Goal: Task Accomplishment & Management: Complete application form

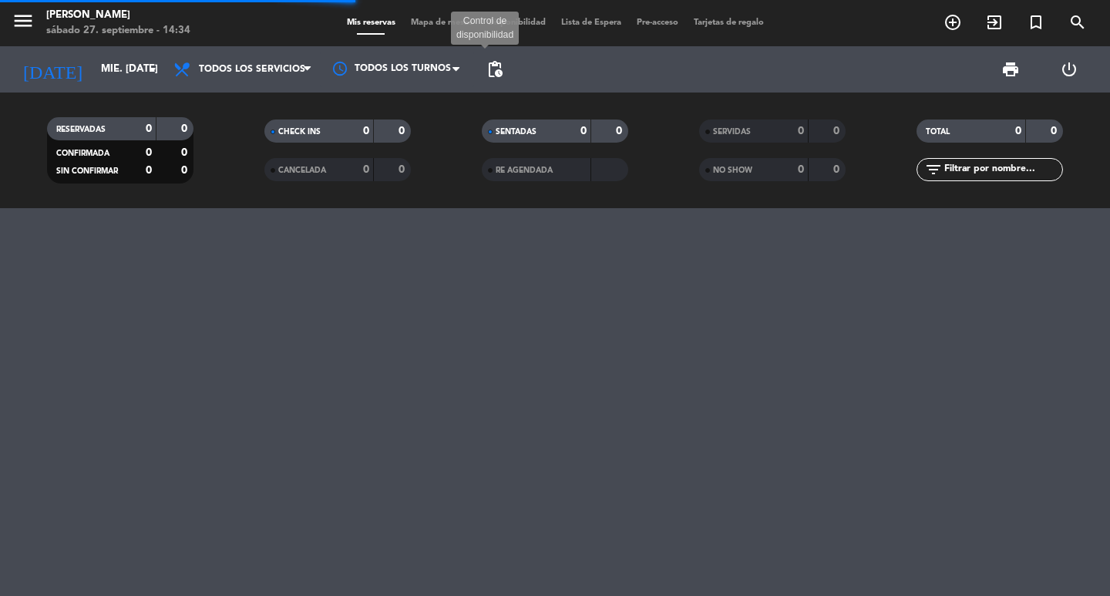
click at [500, 73] on span "pending_actions" at bounding box center [495, 69] width 18 height 18
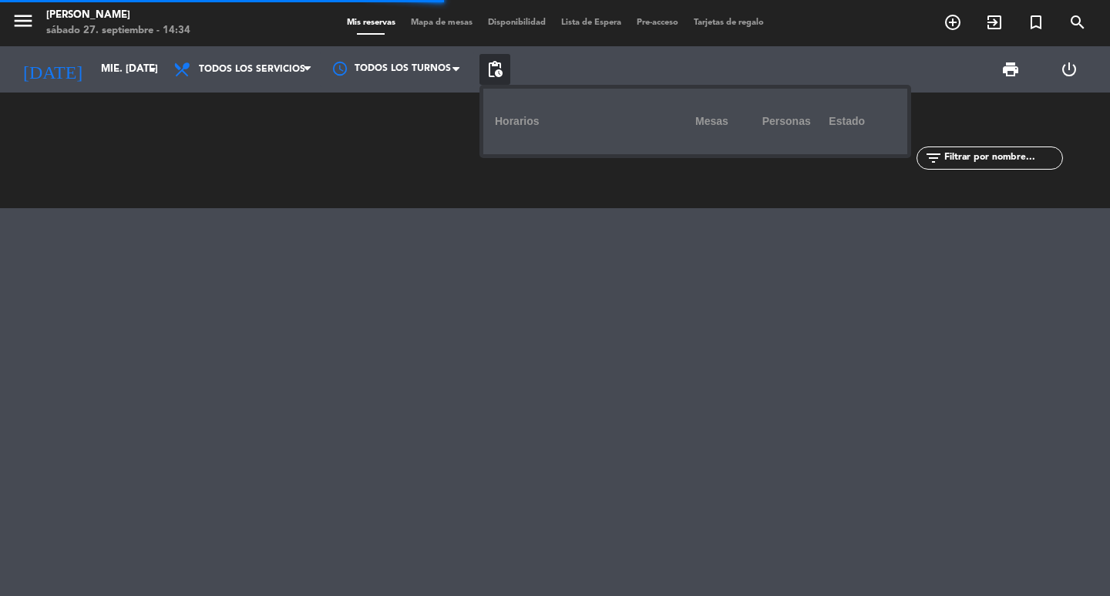
click at [500, 73] on span "pending_actions" at bounding box center [495, 69] width 18 height 18
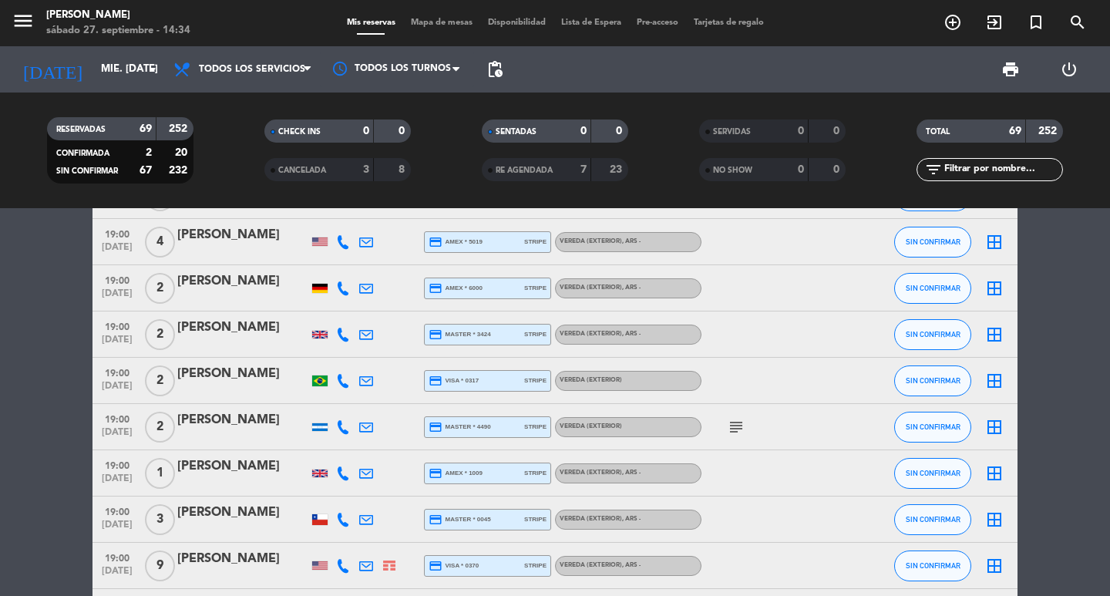
scroll to position [1465, 0]
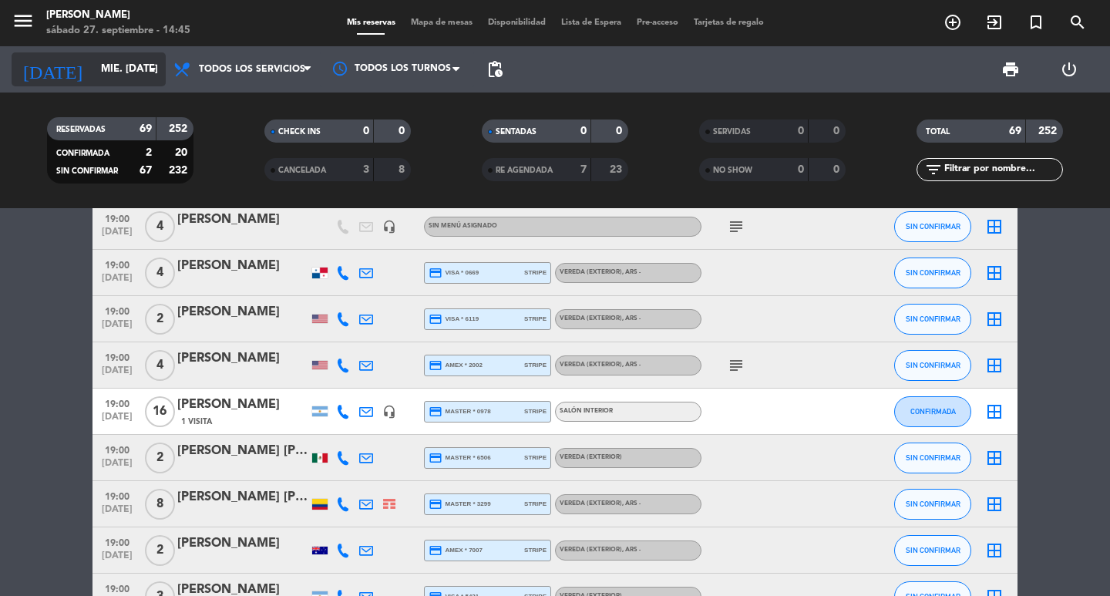
click at [93, 71] on input "mié. [DATE]" at bounding box center [161, 69] width 136 height 28
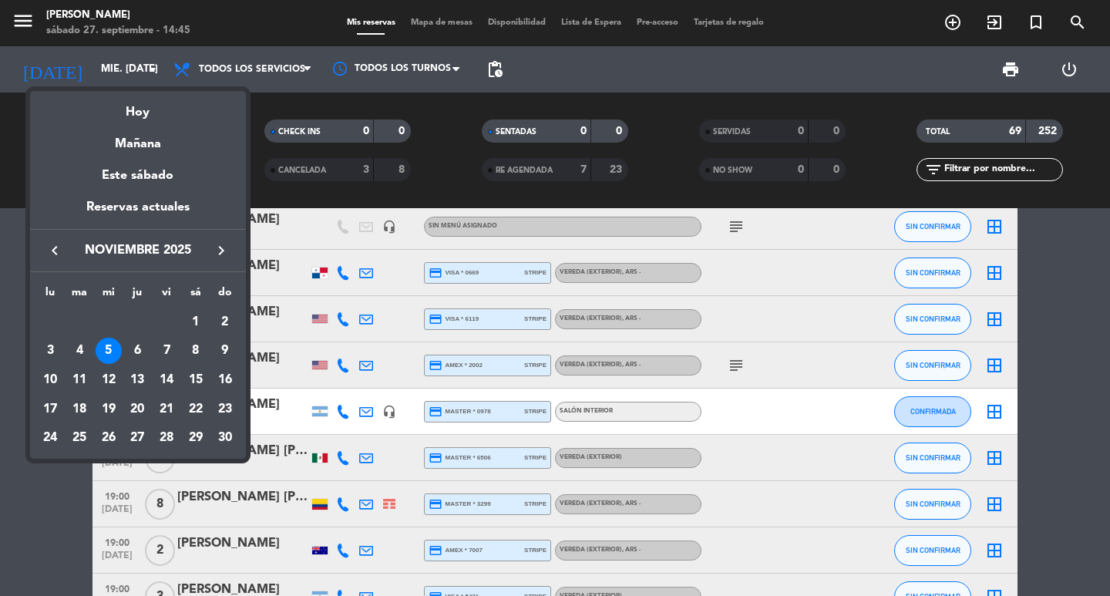
click at [219, 248] on icon "keyboard_arrow_right" at bounding box center [221, 250] width 18 height 18
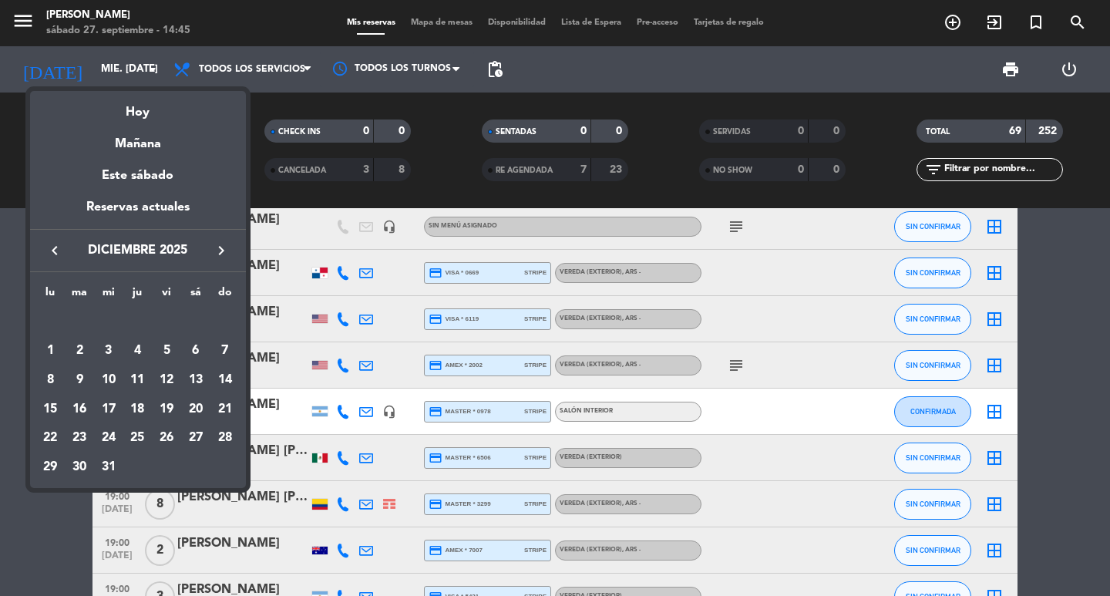
click at [56, 257] on icon "keyboard_arrow_left" at bounding box center [54, 250] width 18 height 18
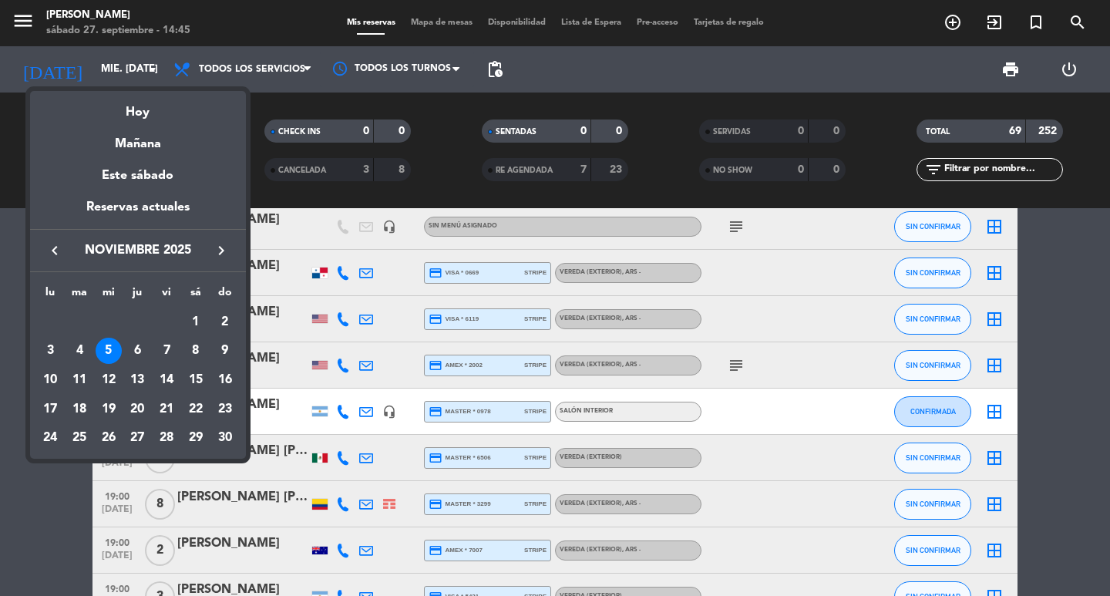
click at [52, 250] on icon "keyboard_arrow_left" at bounding box center [54, 250] width 18 height 18
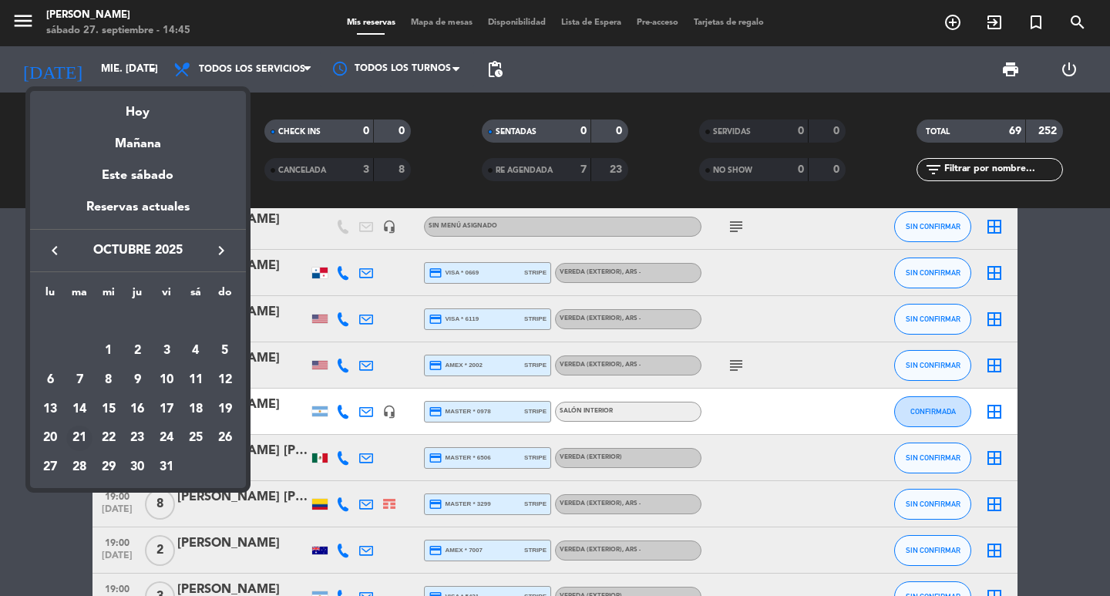
click at [68, 449] on div "21" at bounding box center [79, 438] width 26 height 26
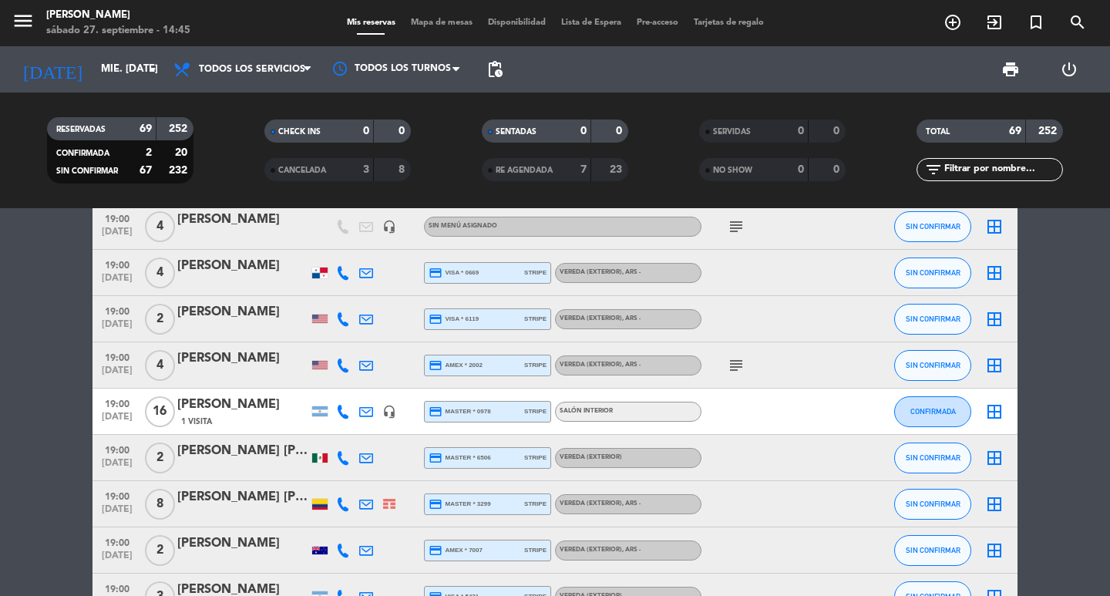
type input "[DATE] oct."
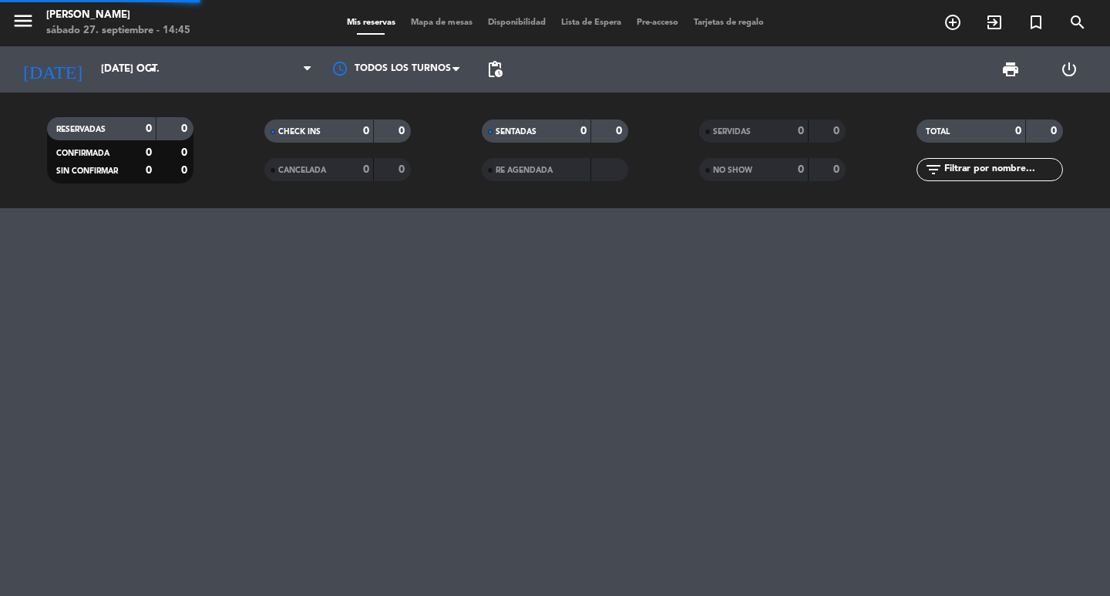
drag, startPoint x: 0, startPoint y: 0, endPoint x: 1015, endPoint y: 173, distance: 1029.7
click at [1015, 173] on input "text" at bounding box center [1002, 169] width 119 height 17
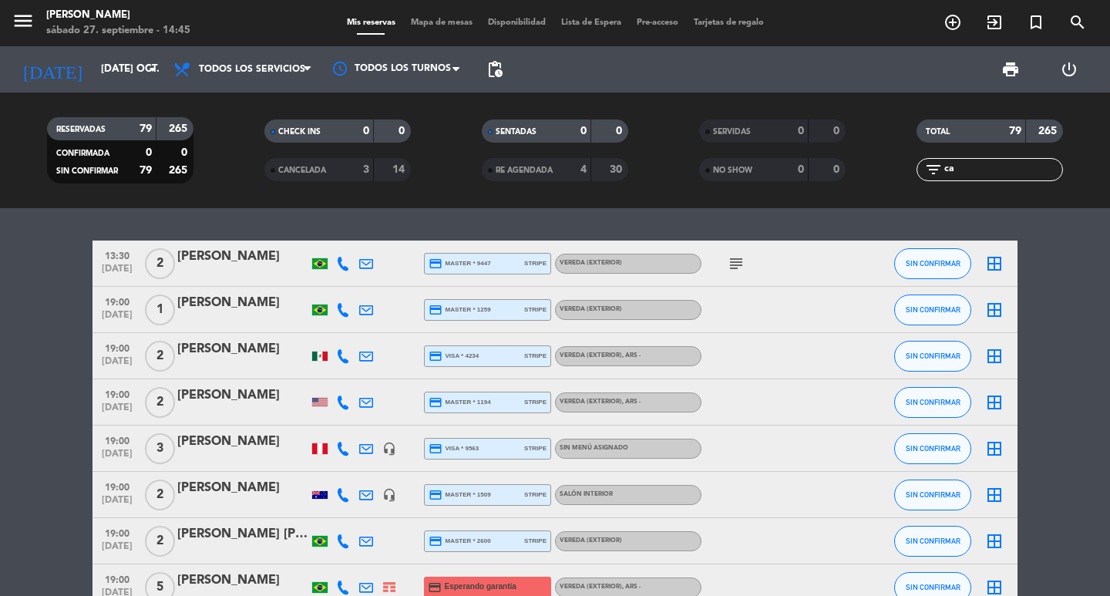
type input "c"
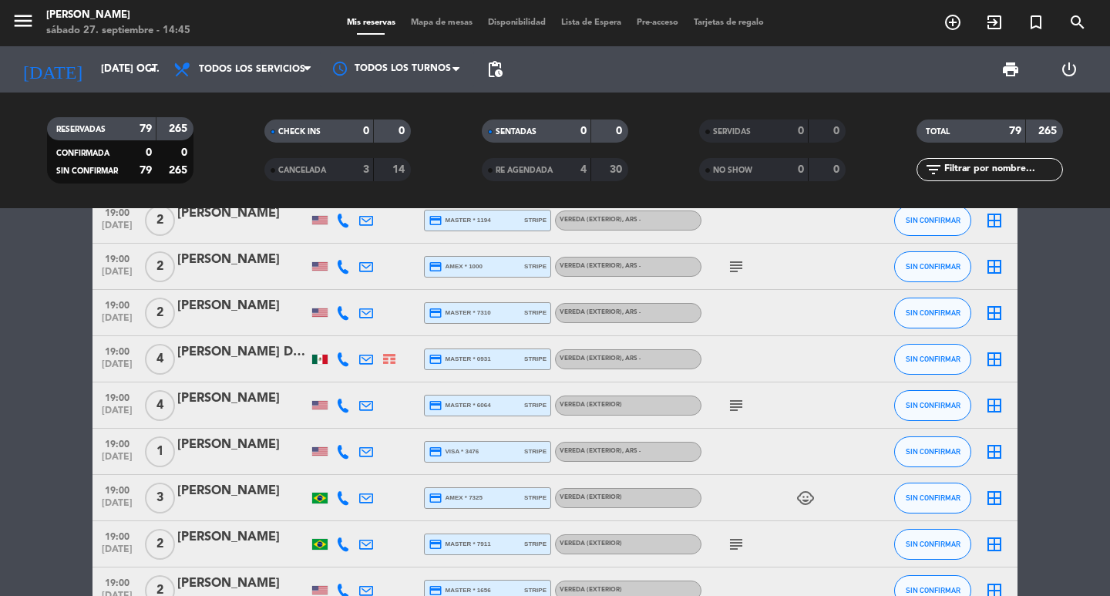
scroll to position [1387, 0]
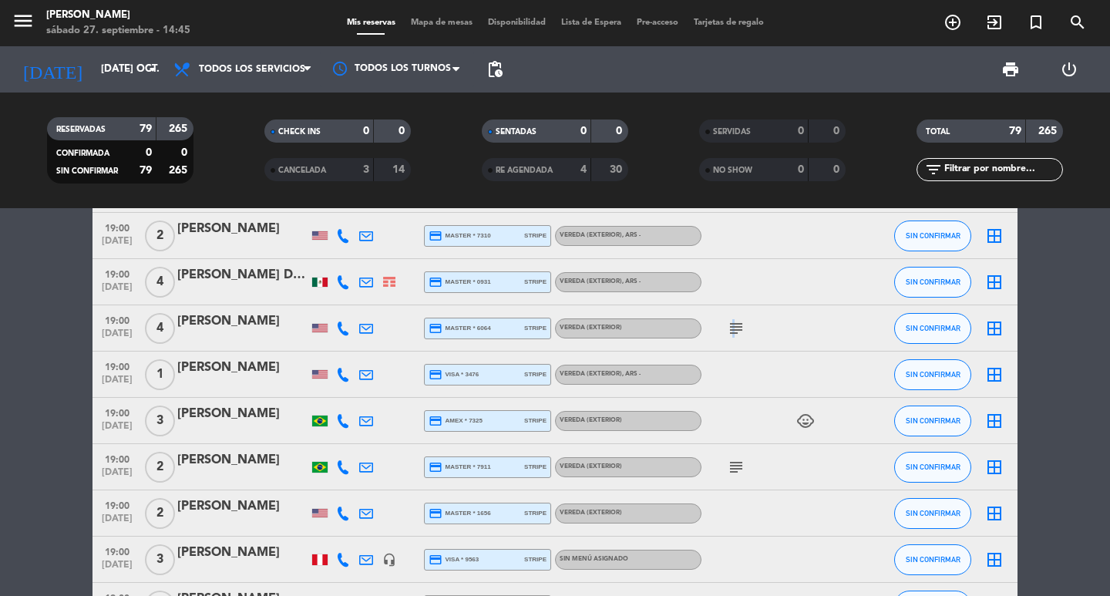
click at [732, 338] on icon "subject" at bounding box center [736, 328] width 18 height 18
click at [736, 476] on icon "subject" at bounding box center [736, 467] width 18 height 18
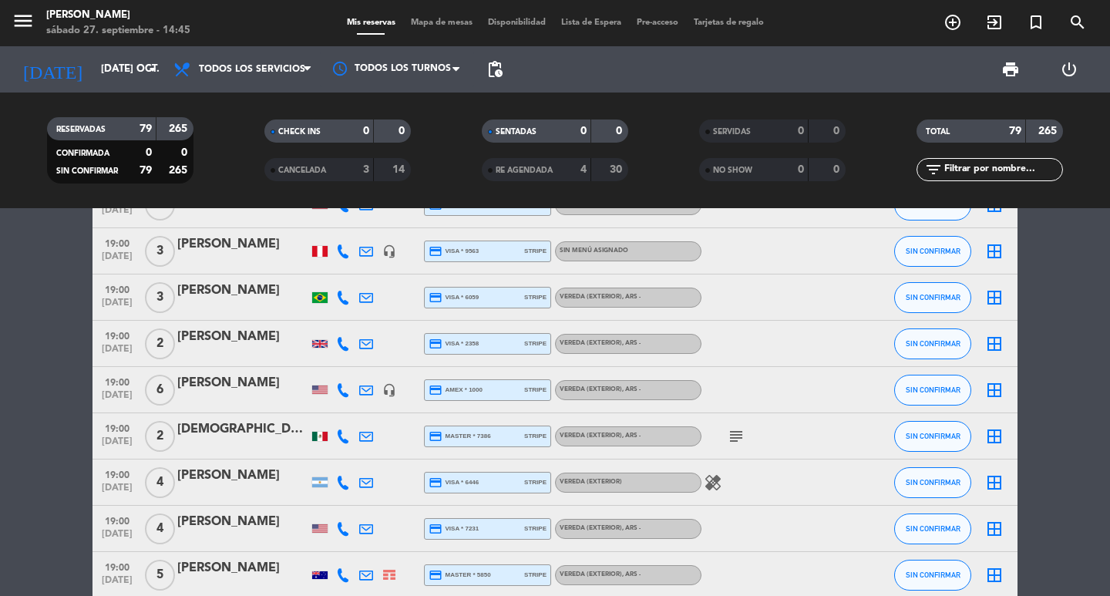
scroll to position [1773, 0]
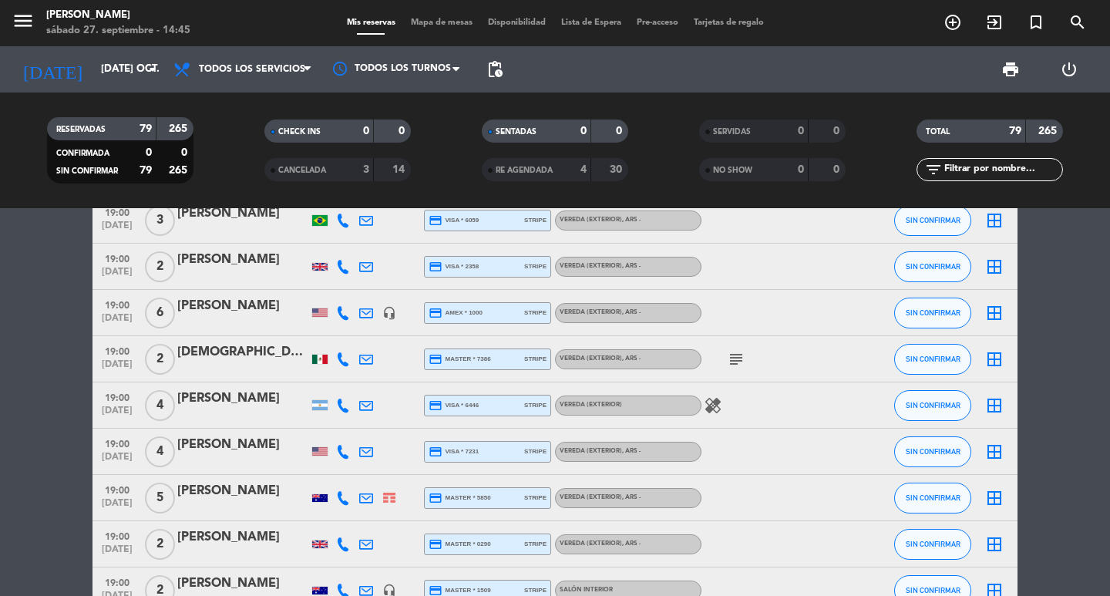
click at [741, 368] on icon "subject" at bounding box center [736, 359] width 18 height 18
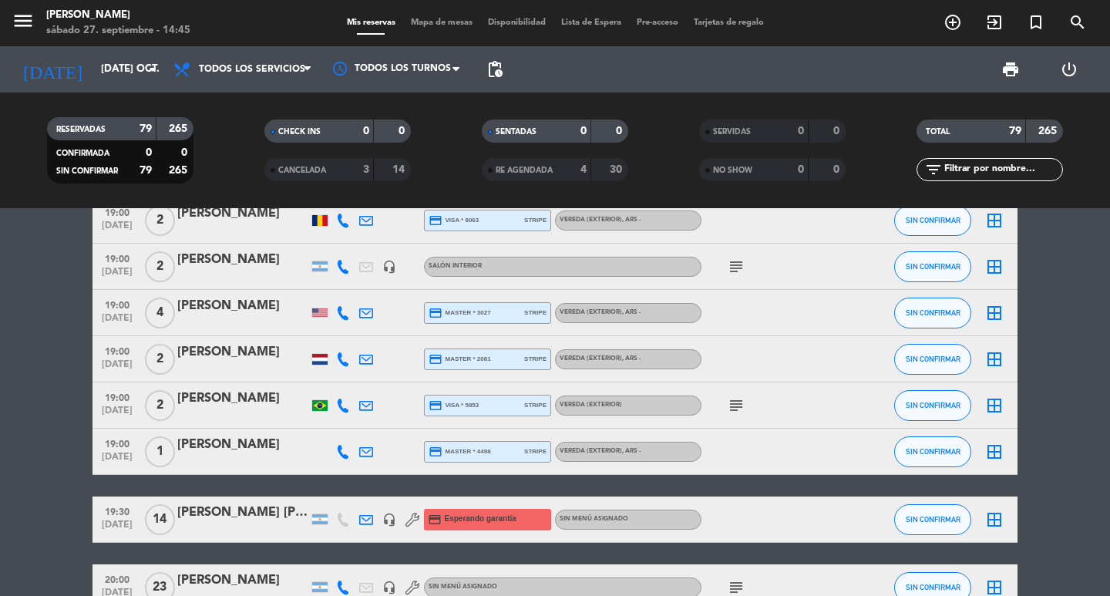
scroll to position [2698, 0]
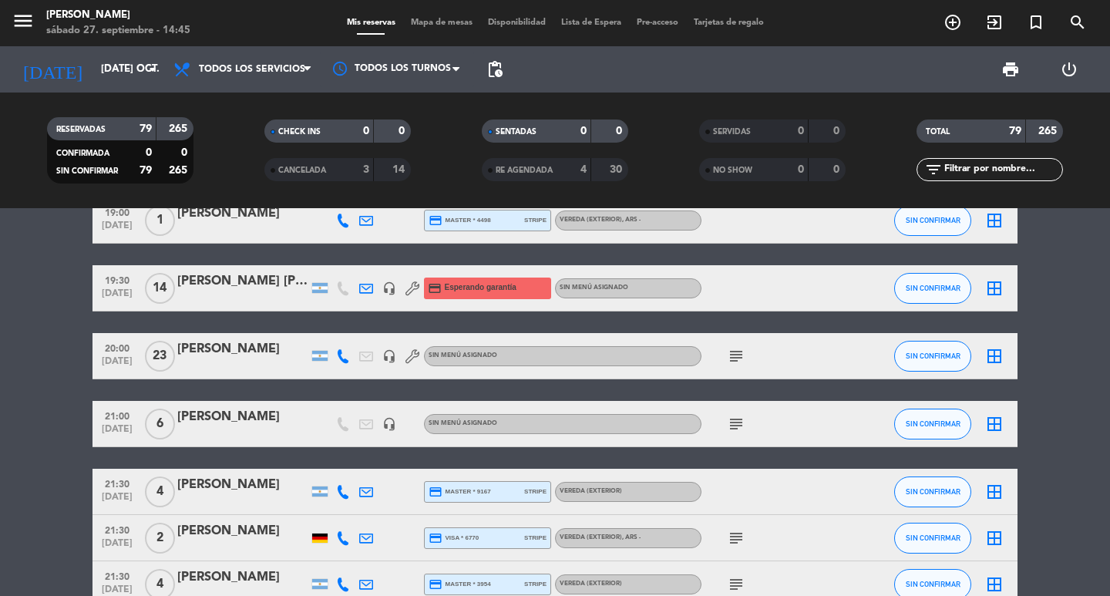
drag, startPoint x: 130, startPoint y: 314, endPoint x: 175, endPoint y: 322, distance: 45.4
click at [175, 311] on div "19:30 oct. 21 14 Maria Jose Vanmorlegan headset_mic credit_card Esperando garan…" at bounding box center [554, 288] width 925 height 46
click at [294, 291] on div "[PERSON_NAME] [PERSON_NAME] Vanmorlegan" at bounding box center [242, 281] width 131 height 20
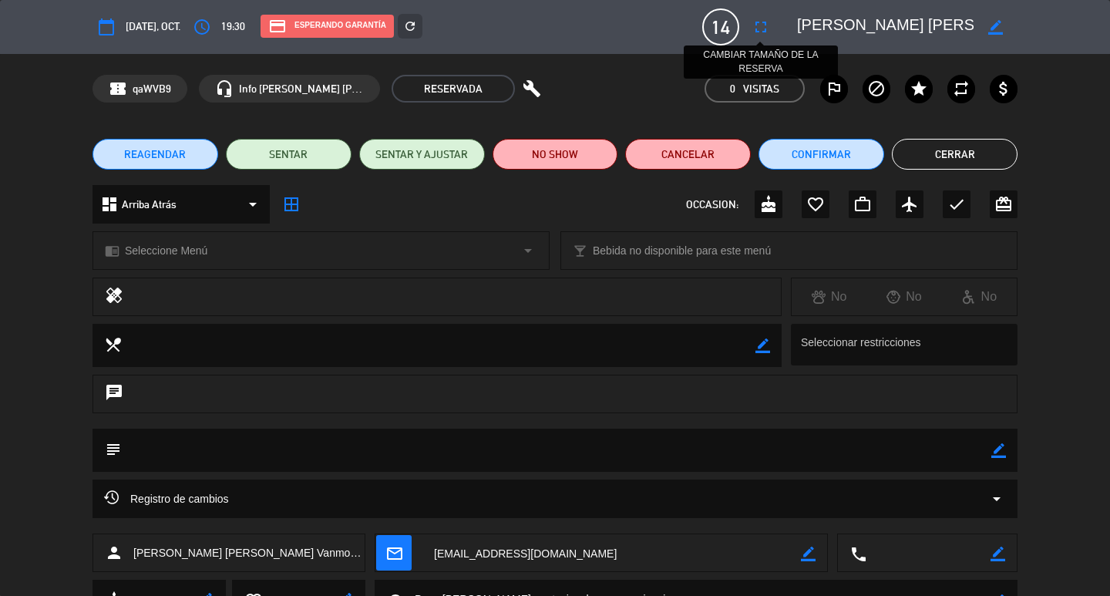
click at [763, 29] on icon "fullscreen" at bounding box center [761, 27] width 18 height 18
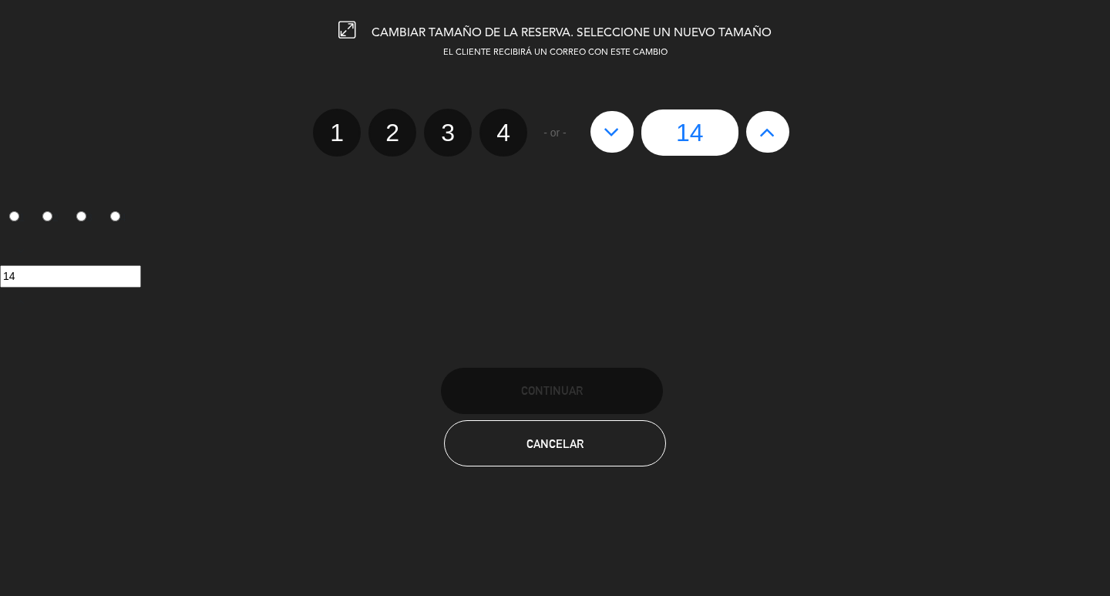
click at [600, 153] on button at bounding box center [611, 132] width 43 height 42
type input "13"
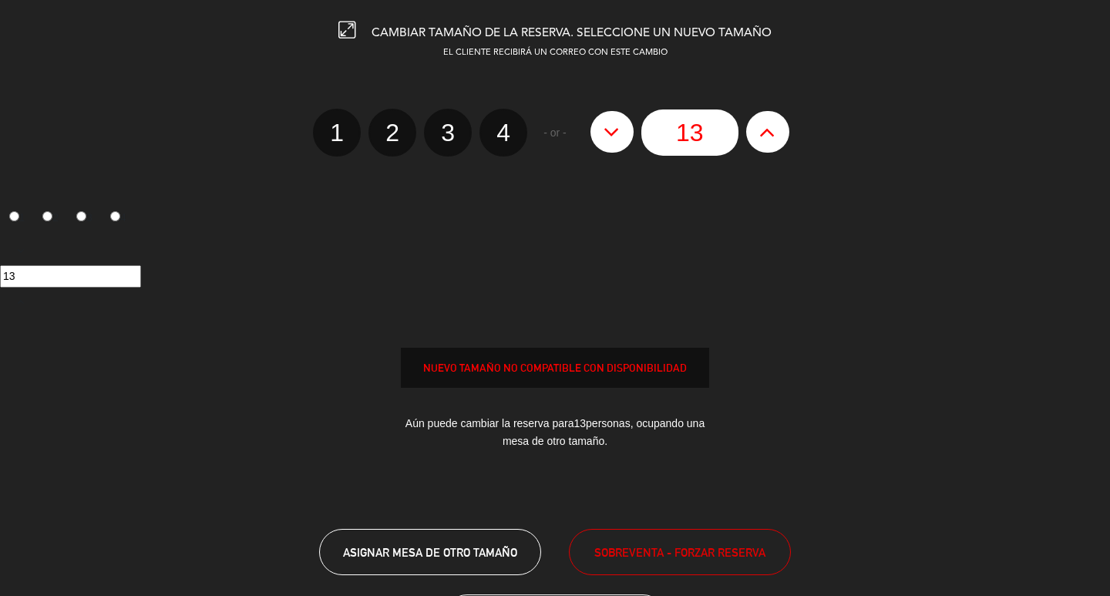
click at [600, 153] on button at bounding box center [611, 132] width 43 height 42
type input "12"
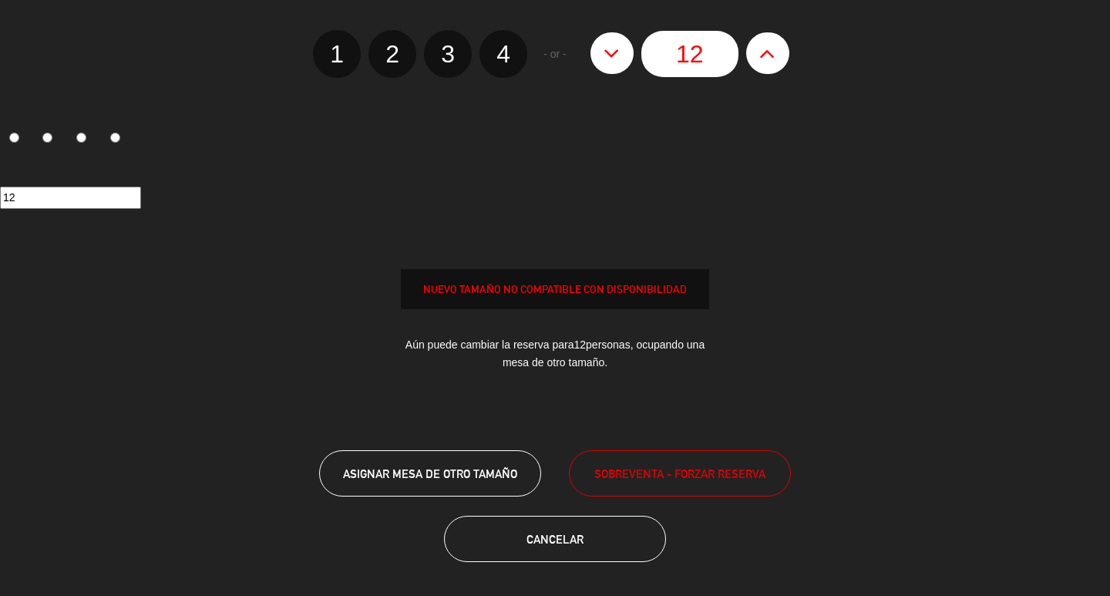
scroll to position [204, 0]
click at [644, 480] on button "SOBREVENTA - FORZAR RESERVA" at bounding box center [680, 473] width 222 height 46
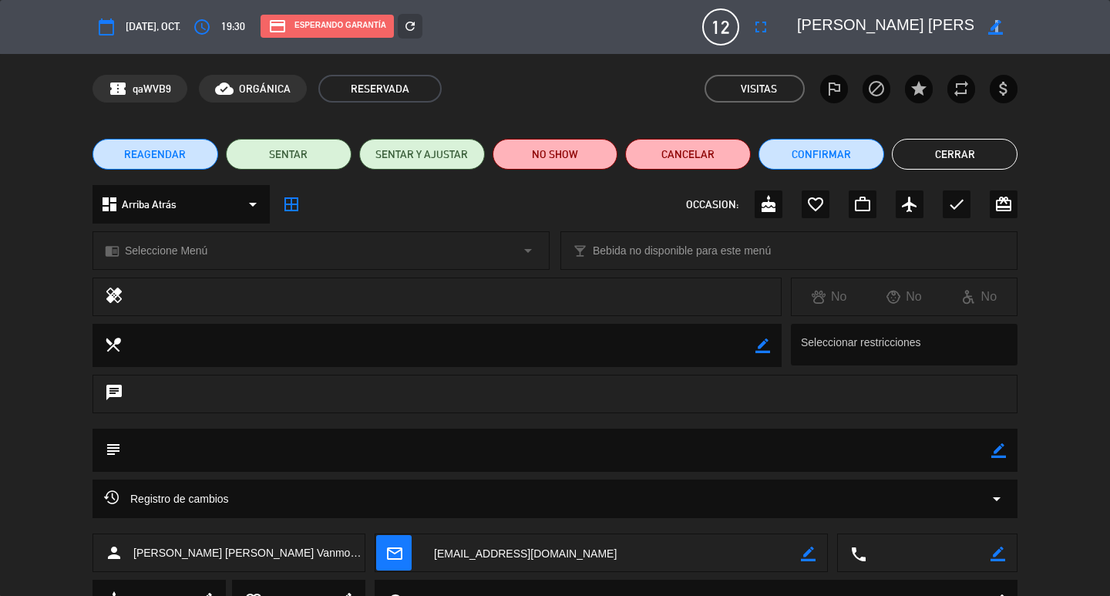
drag, startPoint x: 994, startPoint y: 20, endPoint x: 915, endPoint y: 39, distance: 81.5
click at [997, 20] on icon "border_color" at bounding box center [995, 27] width 15 height 15
click at [798, 30] on div at bounding box center [901, 27] width 231 height 28
click at [797, 20] on div at bounding box center [901, 27] width 231 height 28
click at [805, 23] on textarea at bounding box center [885, 27] width 177 height 28
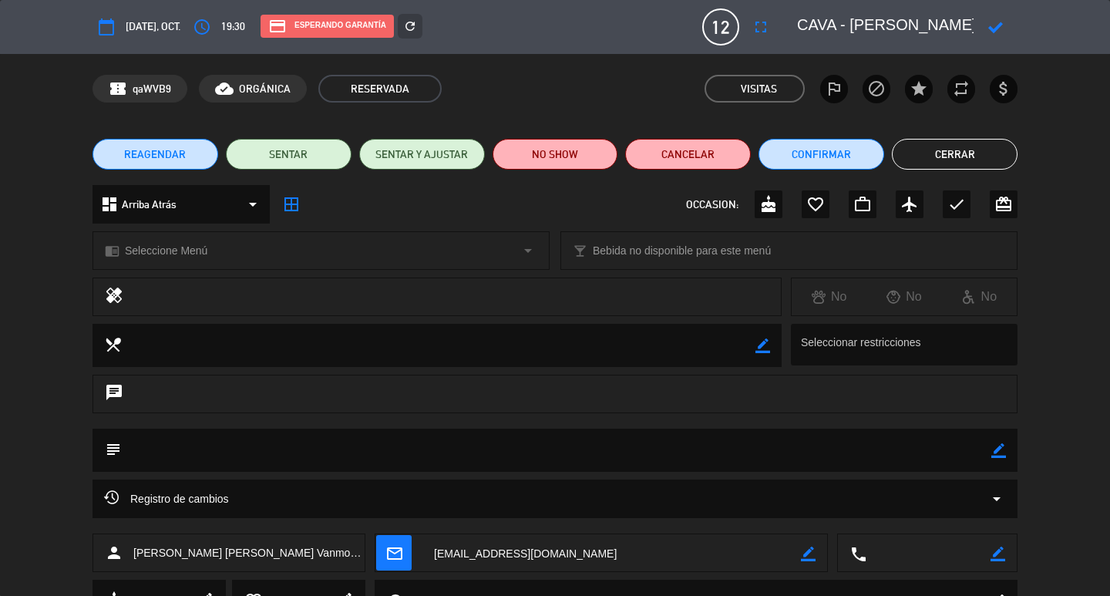
type textarea "CAVA - Maria Jose Vanmorlegan"
click at [998, 28] on icon at bounding box center [995, 27] width 15 height 15
click at [417, 24] on icon "refresh" at bounding box center [410, 26] width 14 height 14
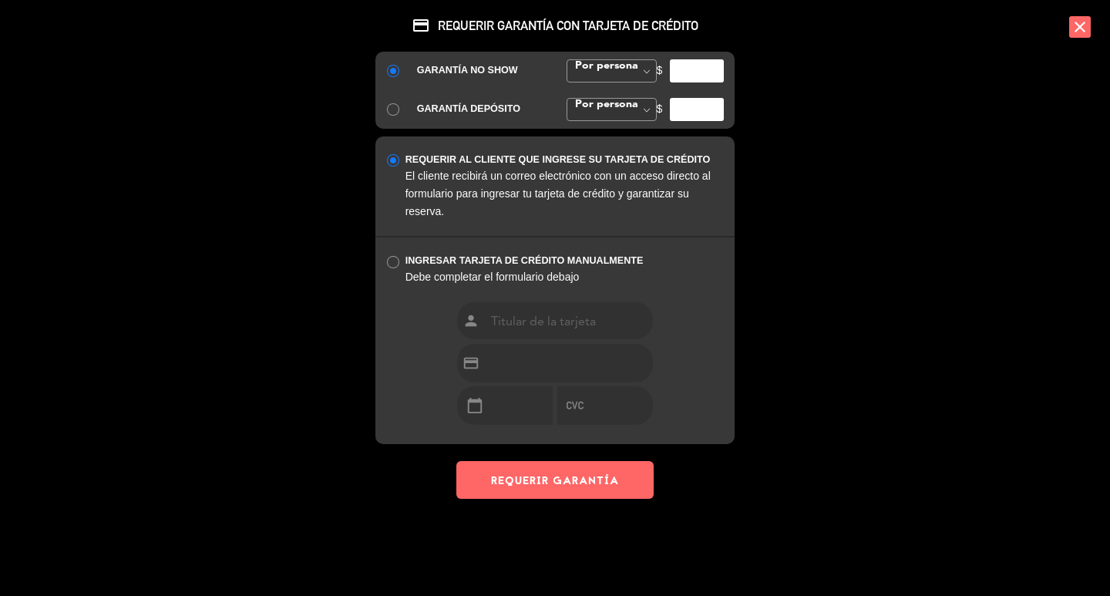
click at [713, 82] on input "number" at bounding box center [697, 70] width 54 height 23
type input "35000"
click at [546, 499] on div "credit_card REQUERIR GARANTÍA CON TARJETA DE CRÉDITO GARANTÍA NO SHOW Por perso…" at bounding box center [554, 249] width 385 height 499
click at [541, 499] on button "REQUERIR GARANTÍA" at bounding box center [554, 480] width 197 height 38
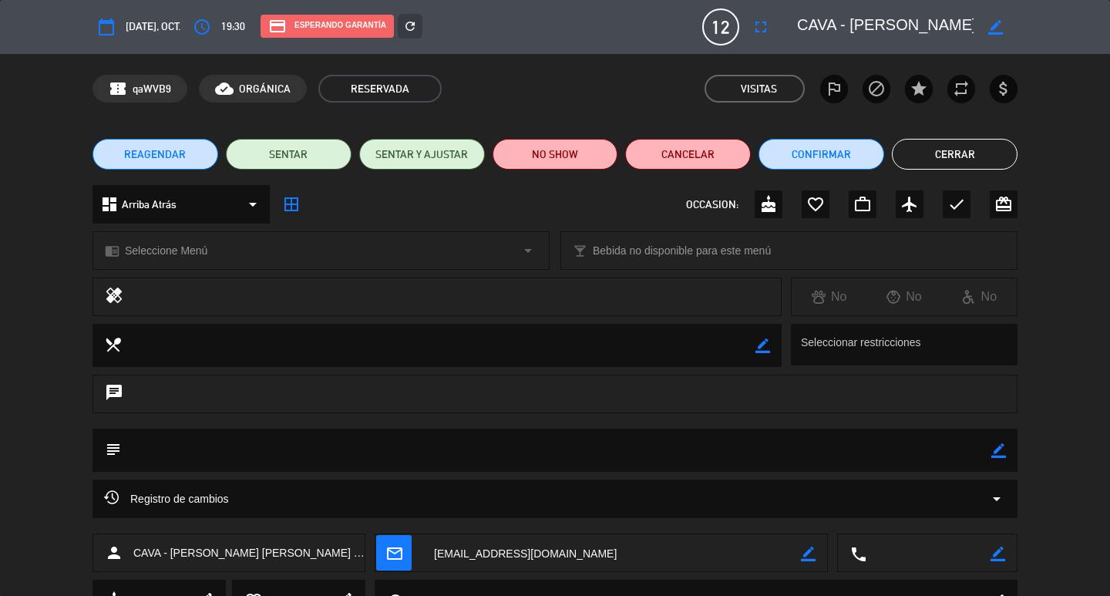
click at [191, 208] on div "dashboard Arriba Atrás arrow_drop_down" at bounding box center [180, 204] width 177 height 39
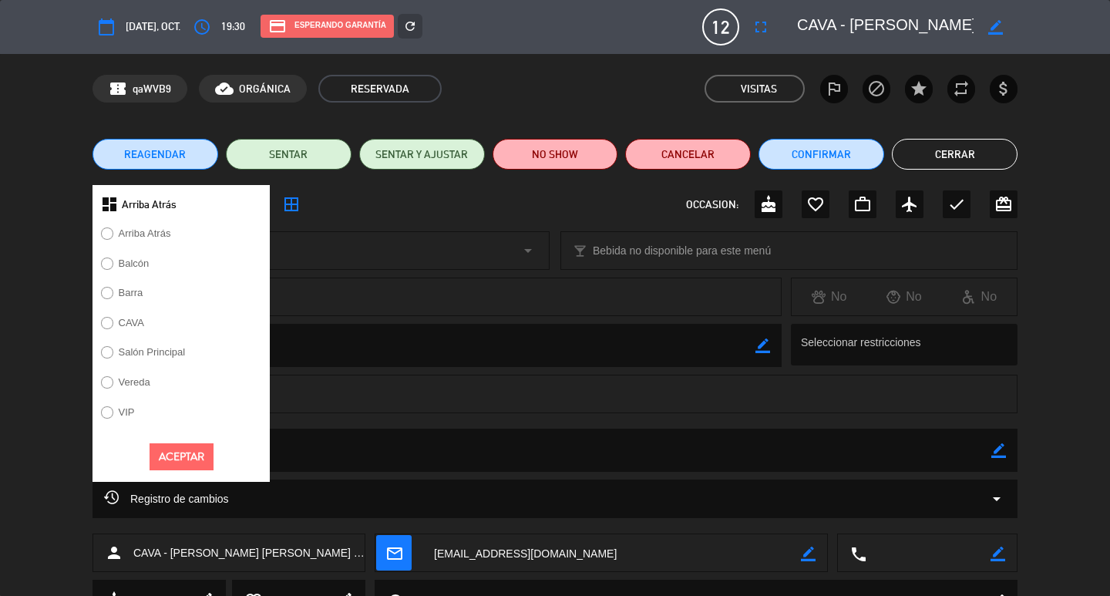
click at [133, 328] on label "CAVA" at bounding box center [131, 323] width 25 height 10
click at [190, 470] on button "Aceptar" at bounding box center [182, 456] width 64 height 27
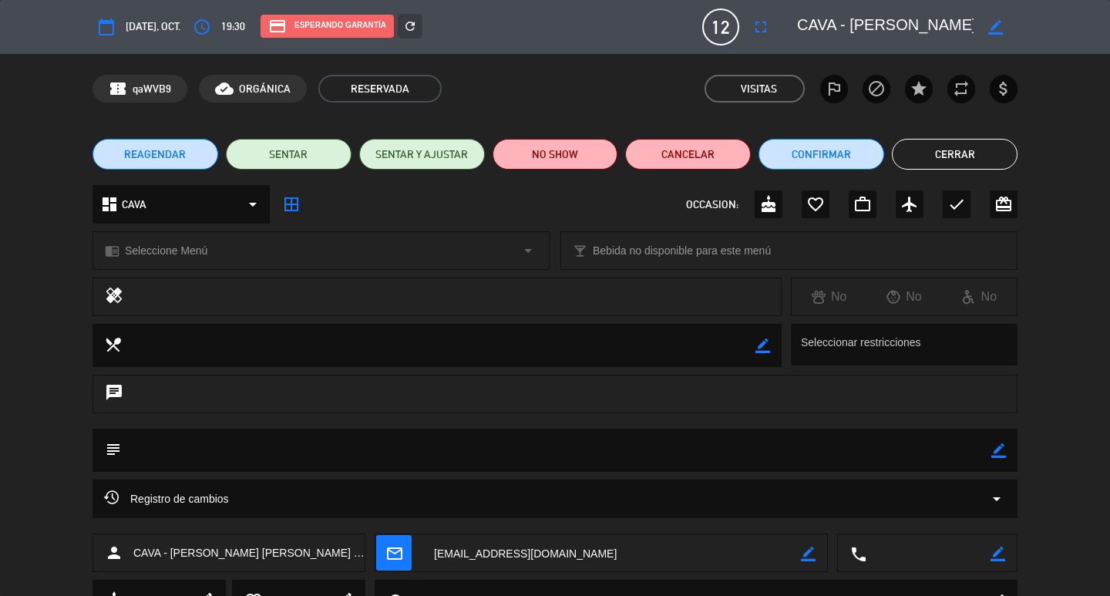
click at [194, 255] on span "Seleccione Menú" at bounding box center [166, 251] width 82 height 18
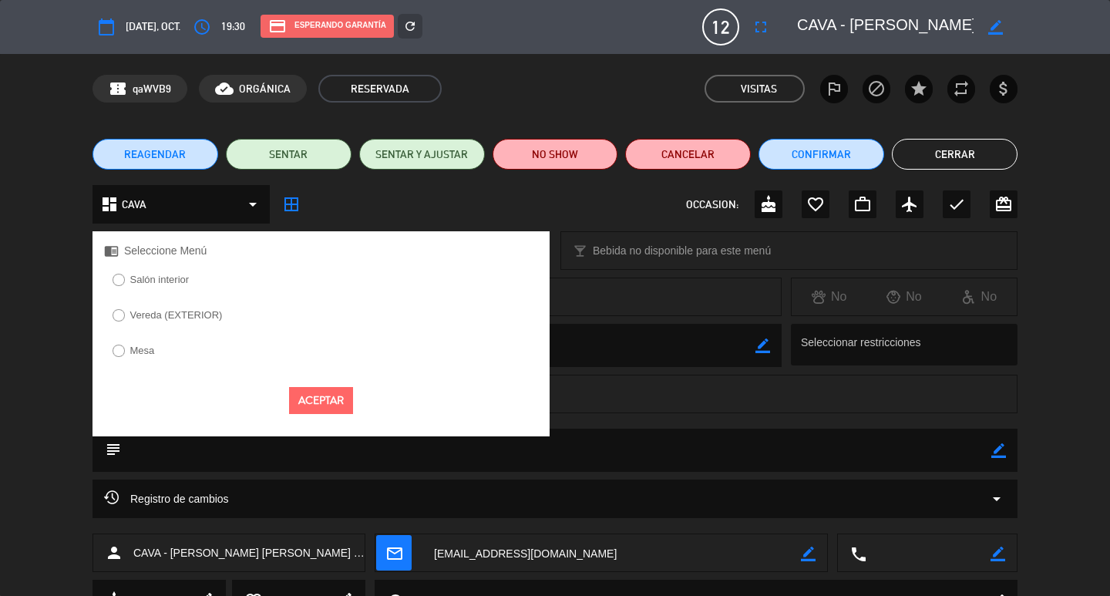
click at [129, 365] on label "Mesa" at bounding box center [133, 352] width 59 height 25
click at [339, 414] on button "Aceptar" at bounding box center [321, 400] width 64 height 27
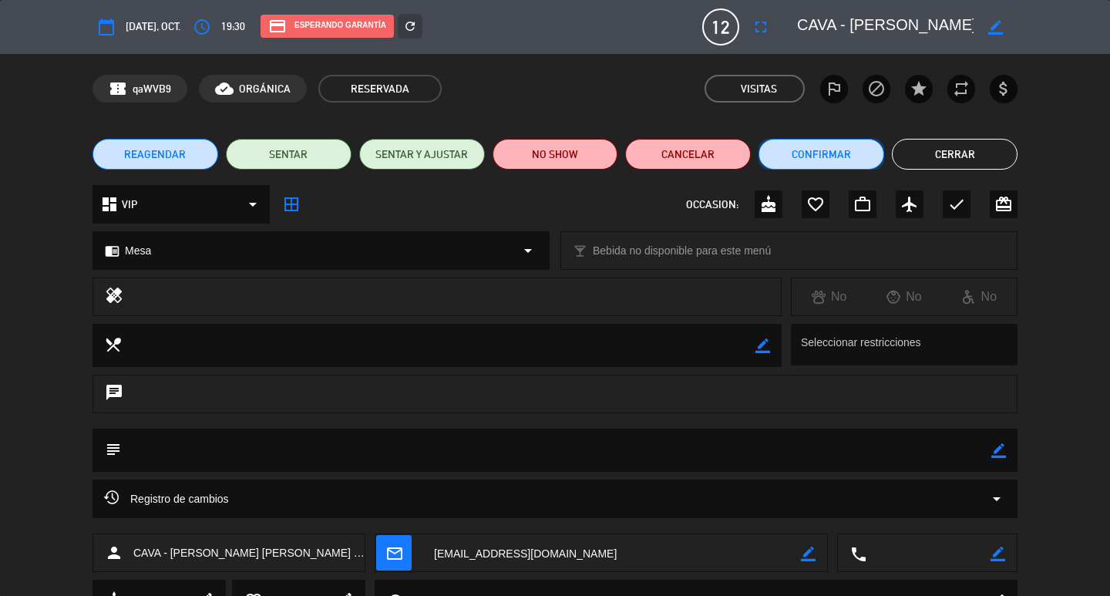
click at [821, 150] on button "Confirmar" at bounding box center [821, 154] width 126 height 31
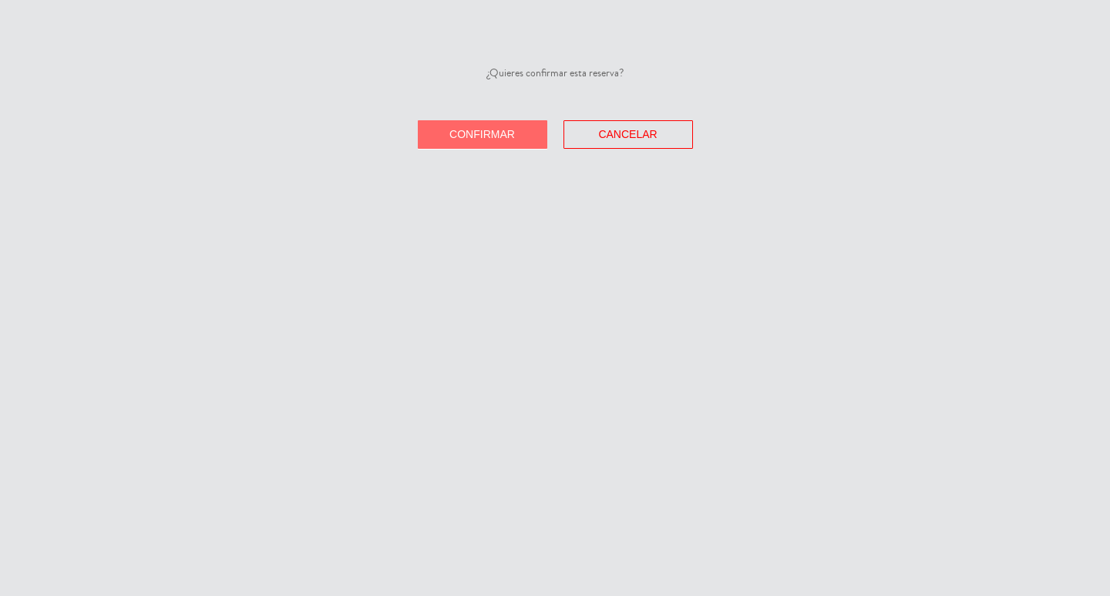
click at [507, 149] on button "Confirmar" at bounding box center [482, 134] width 129 height 29
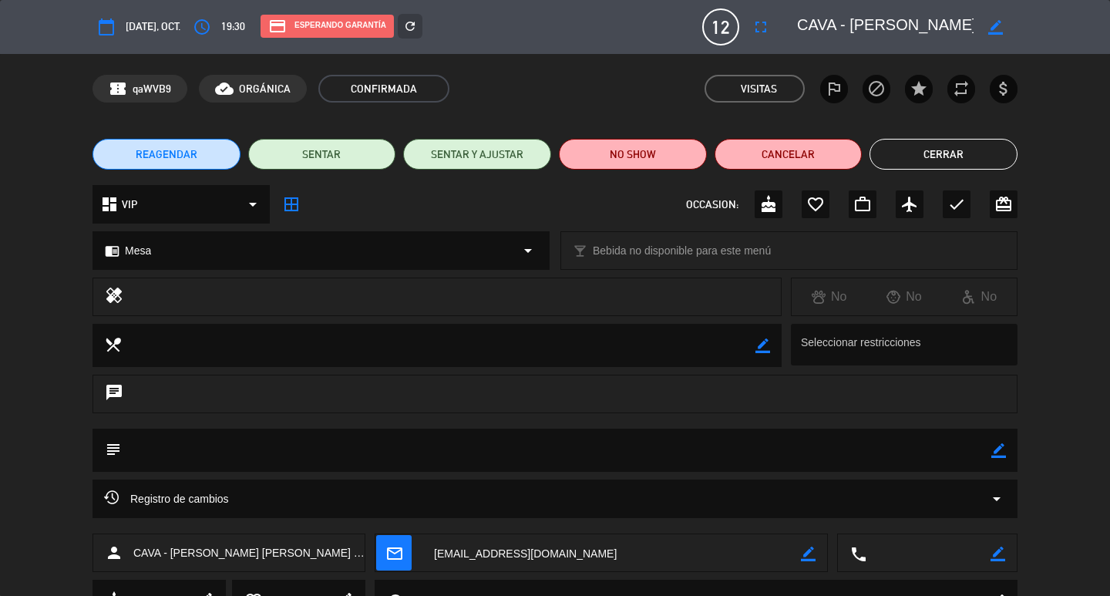
click at [989, 159] on button "Cerrar" at bounding box center [943, 154] width 148 height 31
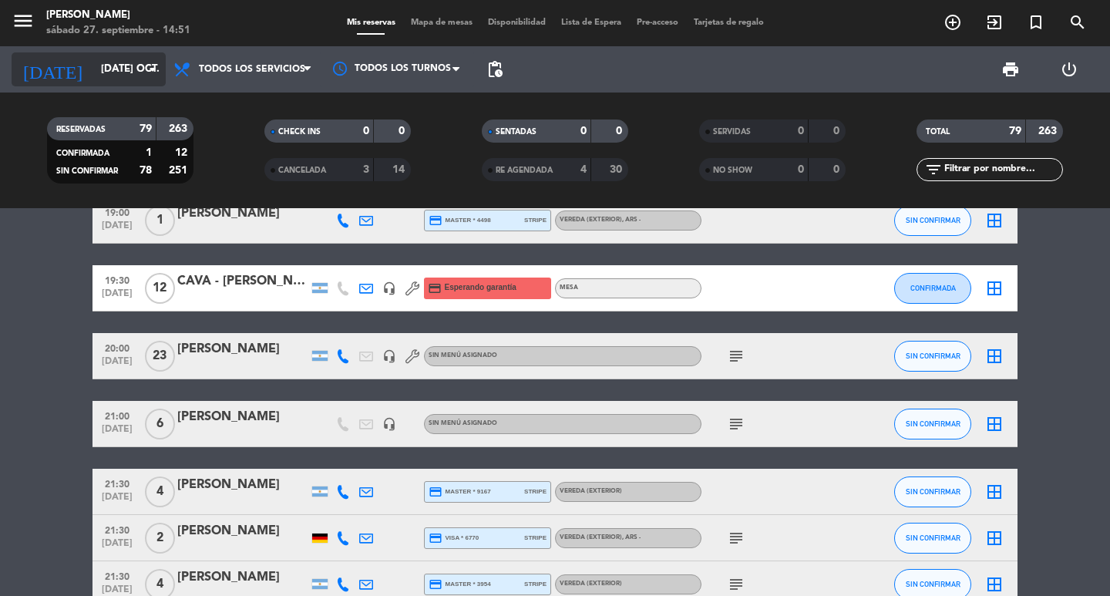
click at [150, 62] on icon "arrow_drop_down" at bounding box center [152, 69] width 18 height 18
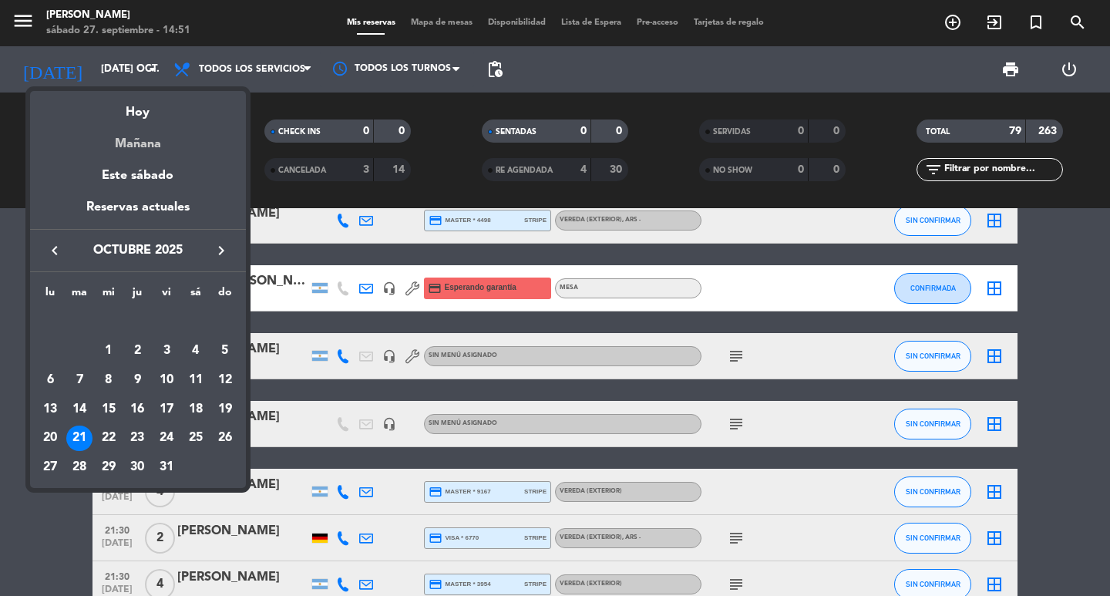
click at [146, 143] on div "Mañana" at bounding box center [138, 139] width 216 height 32
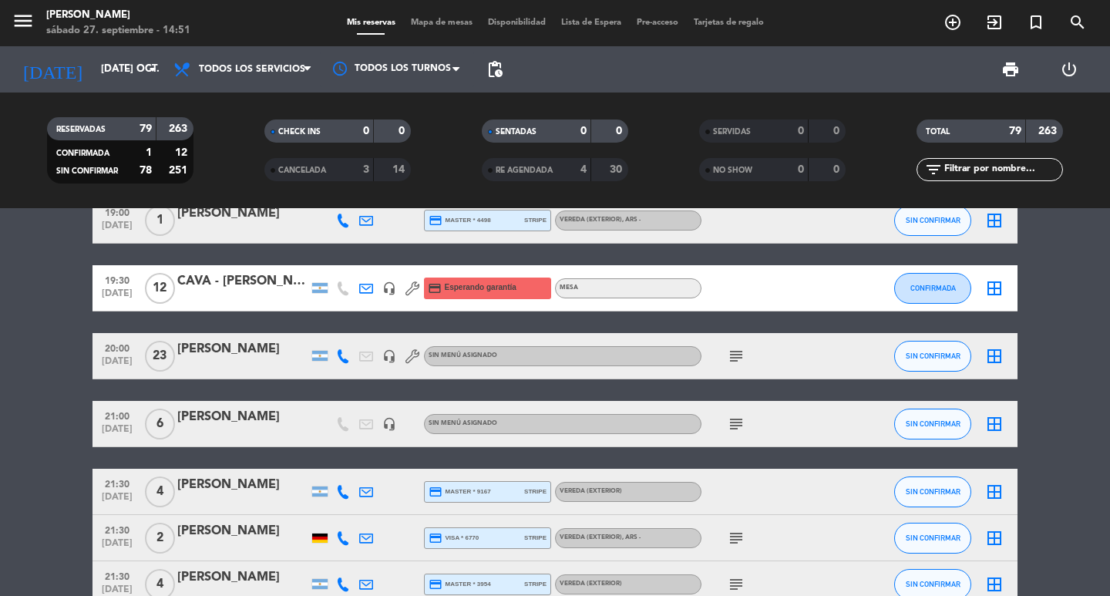
type input "dom. 28 sep."
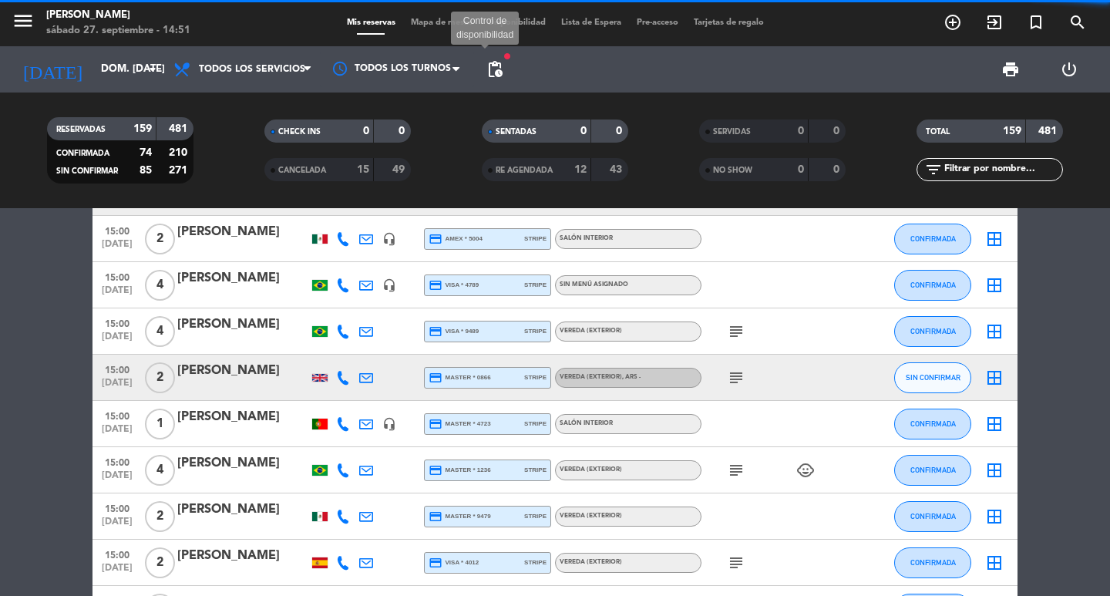
click at [493, 75] on span "pending_actions" at bounding box center [495, 69] width 18 height 18
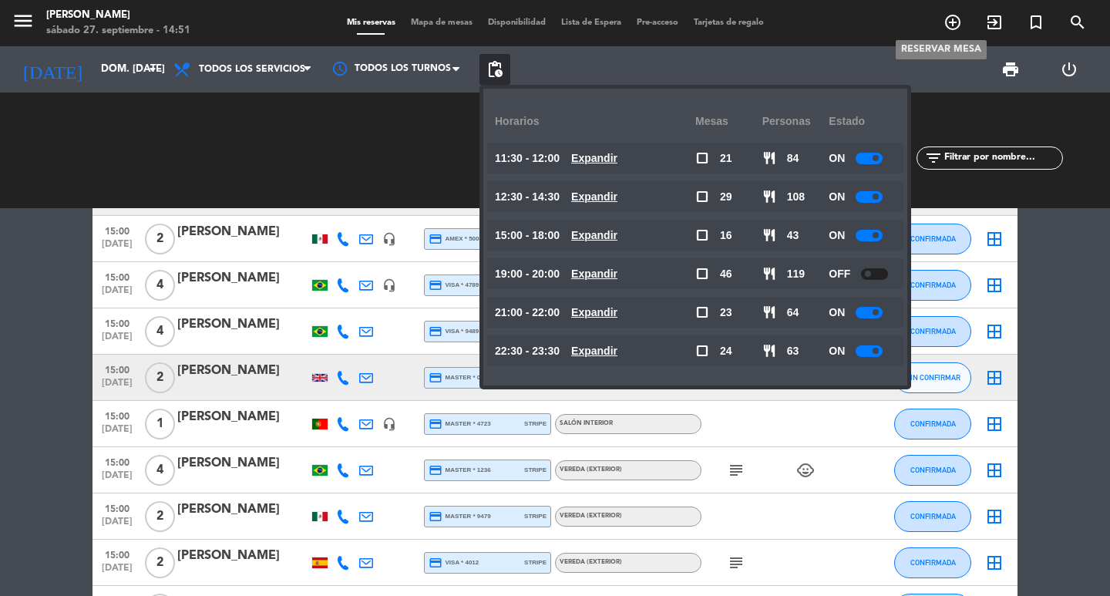
click at [946, 24] on icon "add_circle_outline" at bounding box center [952, 22] width 18 height 18
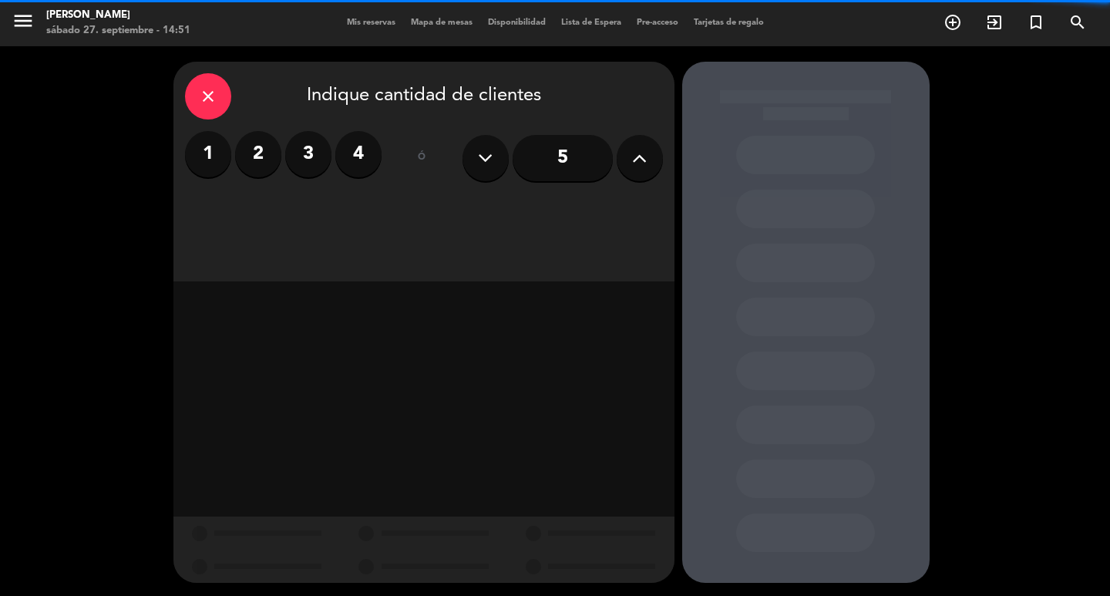
drag, startPoint x: 247, startPoint y: 154, endPoint x: 395, endPoint y: 183, distance: 150.0
click at [247, 153] on label "2" at bounding box center [258, 154] width 46 height 46
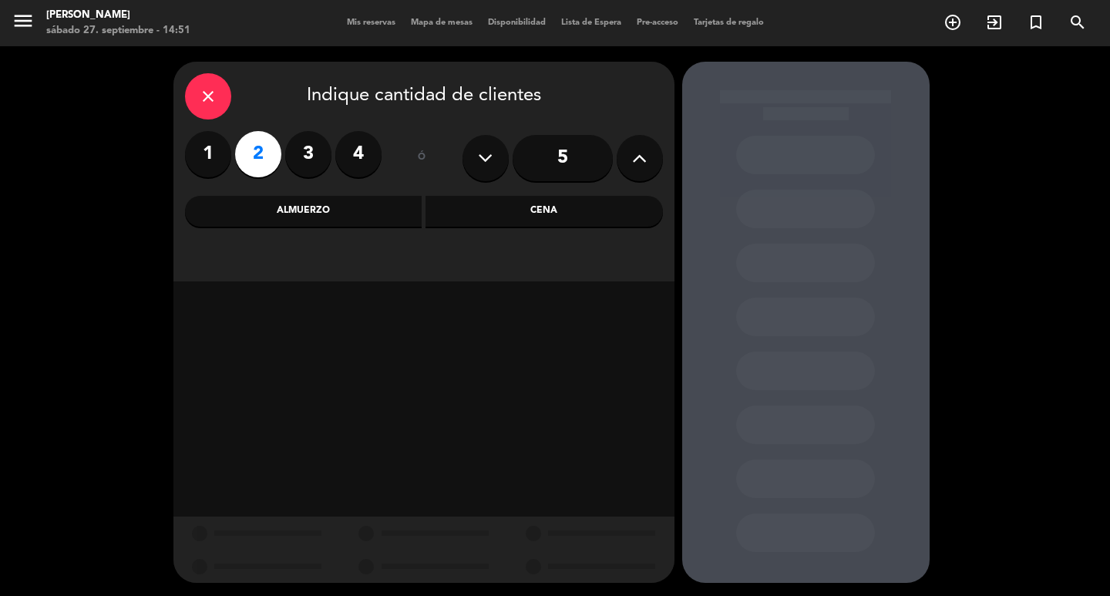
drag, startPoint x: 442, startPoint y: 212, endPoint x: 378, endPoint y: 236, distance: 69.0
click at [442, 213] on div "Cena" at bounding box center [543, 211] width 237 height 31
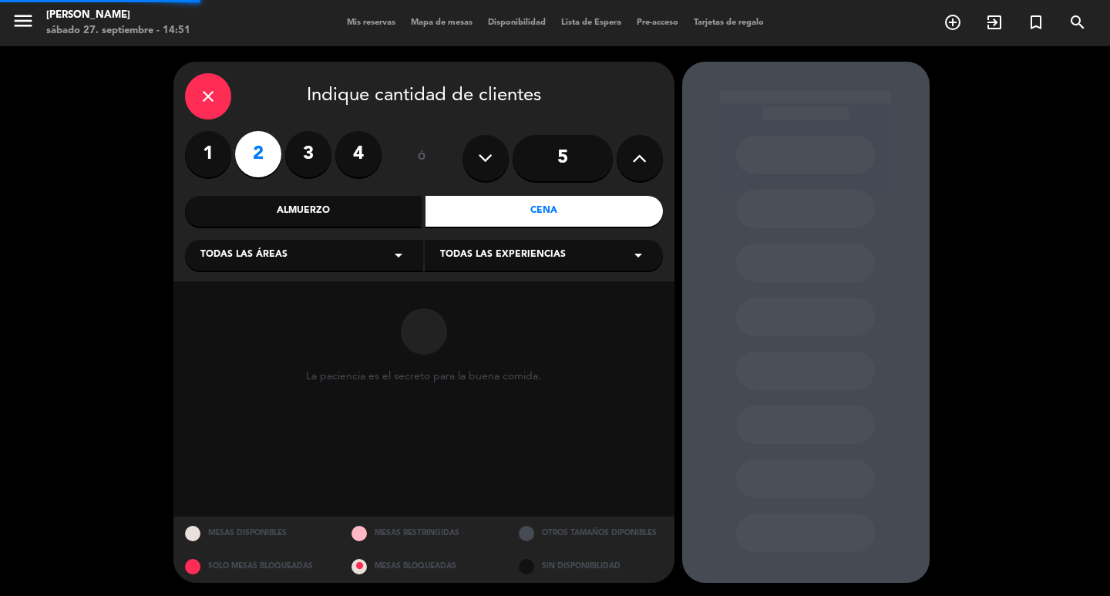
click at [325, 255] on div "Todas las áreas arrow_drop_down" at bounding box center [304, 255] width 238 height 31
drag, startPoint x: 230, startPoint y: 395, endPoint x: 257, endPoint y: 388, distance: 27.7
click at [257, 388] on div "Salón Principal" at bounding box center [303, 384] width 207 height 15
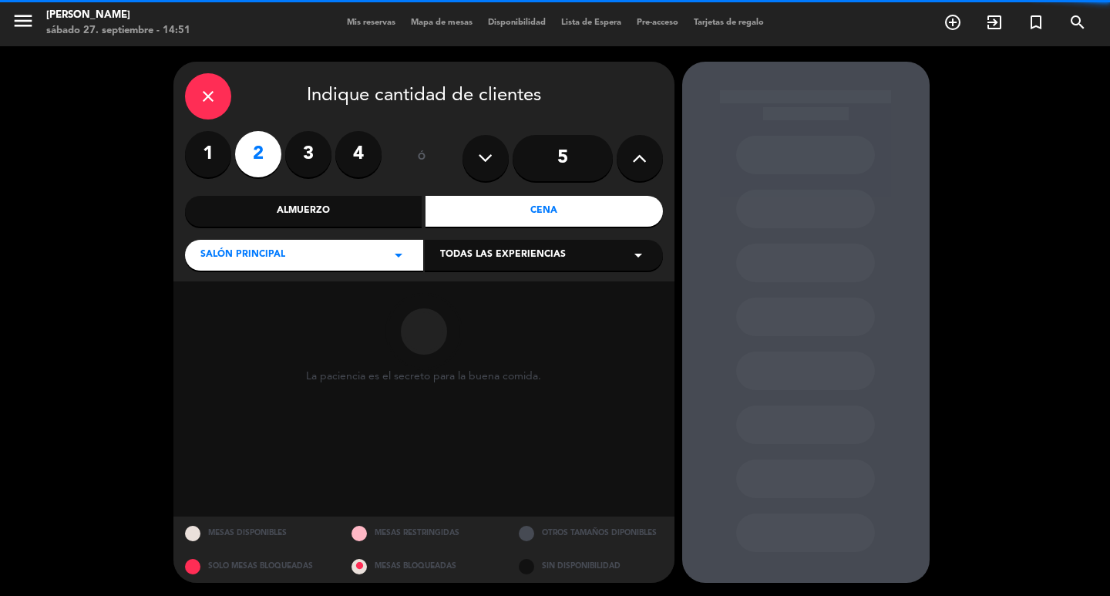
click at [533, 263] on span "Todas las experiencias" at bounding box center [503, 254] width 126 height 15
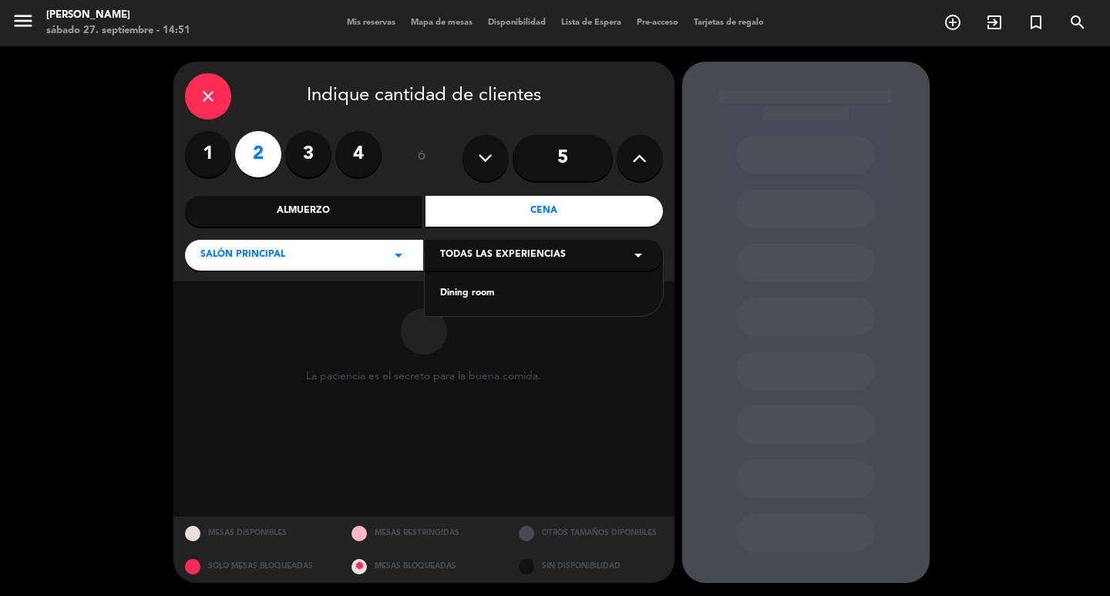
click at [513, 298] on div "Dining room" at bounding box center [543, 293] width 207 height 15
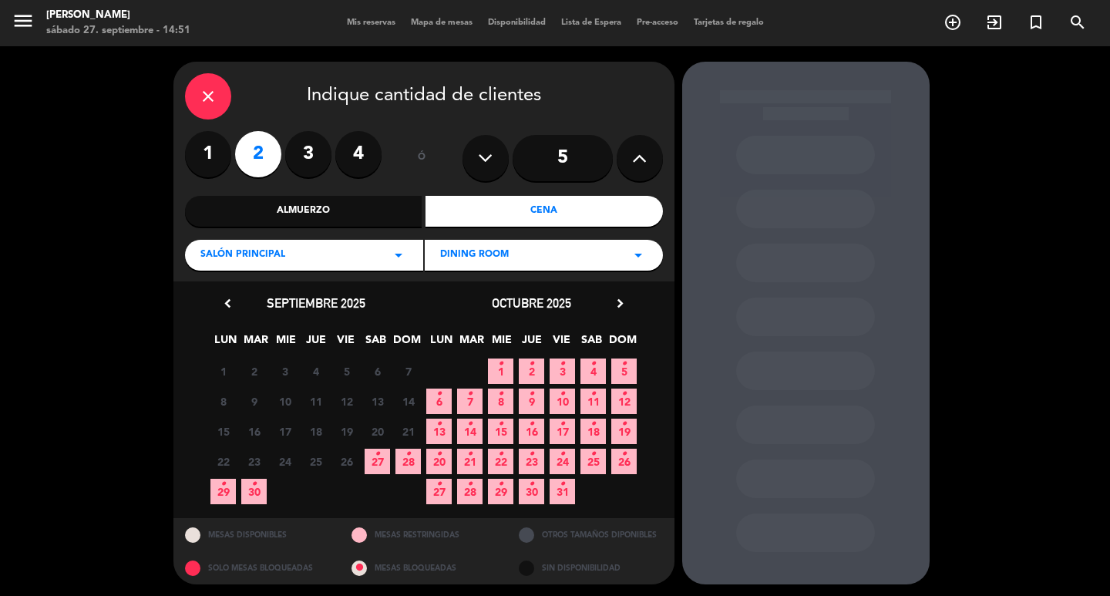
click at [408, 466] on icon "•" at bounding box center [407, 454] width 5 height 25
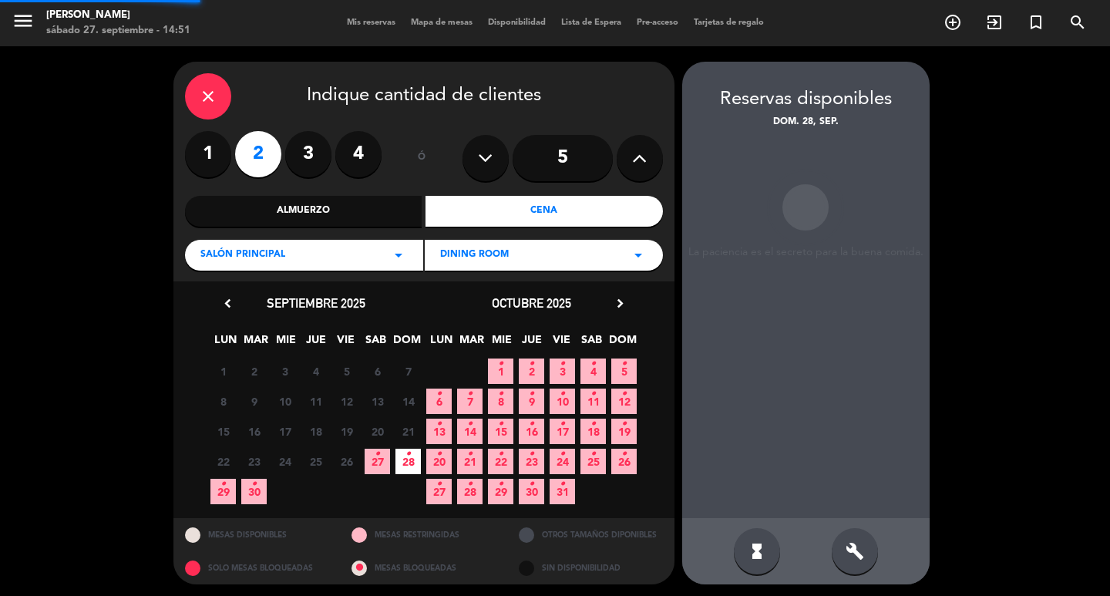
scroll to position [12, 0]
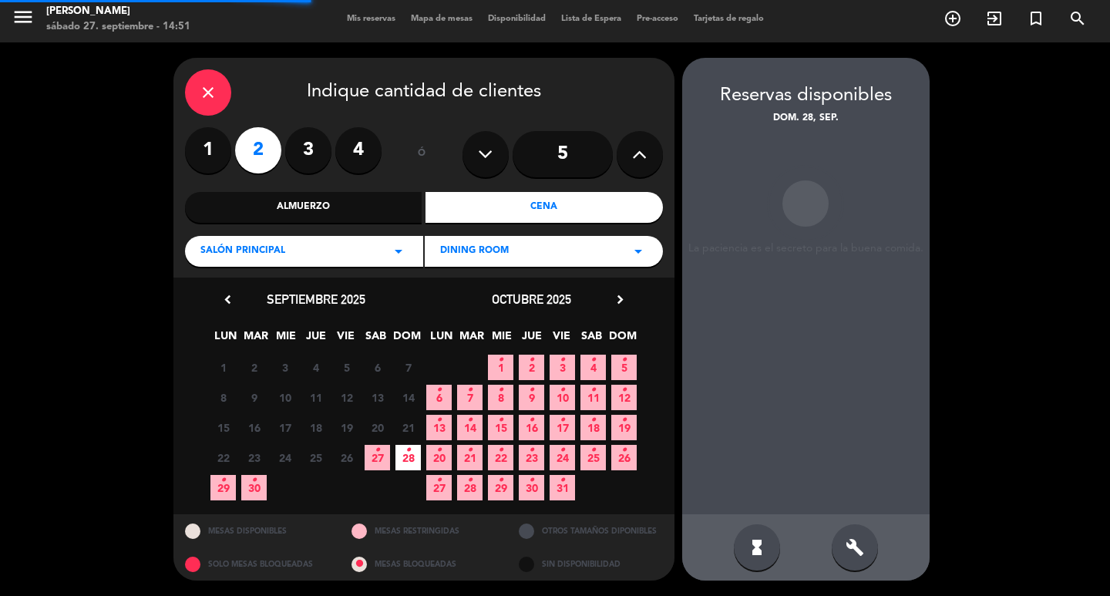
click at [875, 555] on div "build" at bounding box center [855, 547] width 46 height 46
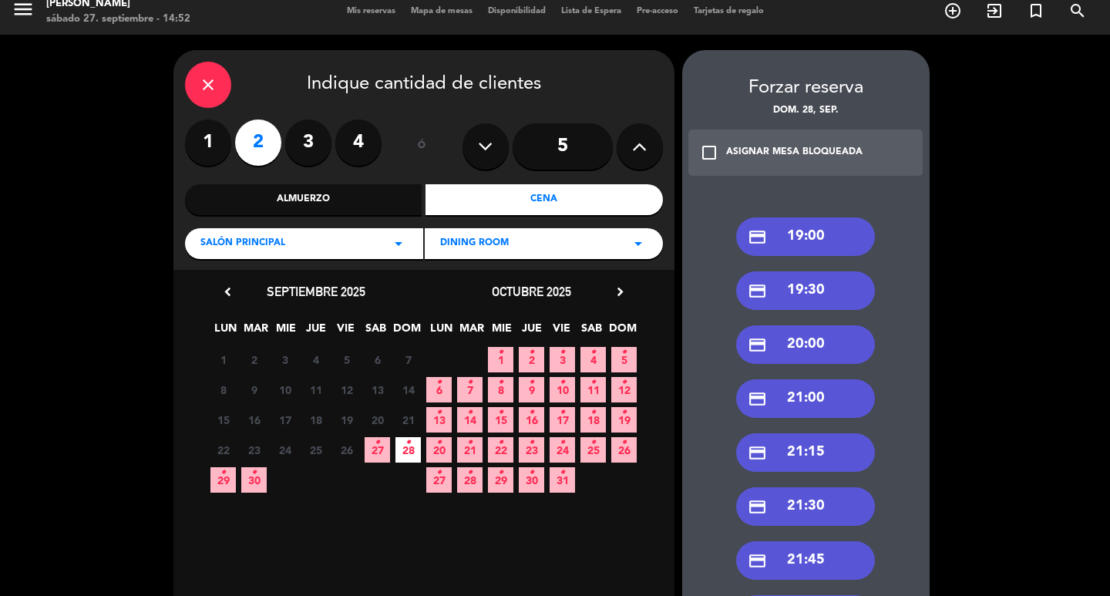
click at [812, 499] on div "credit_card 21:30" at bounding box center [805, 506] width 139 height 39
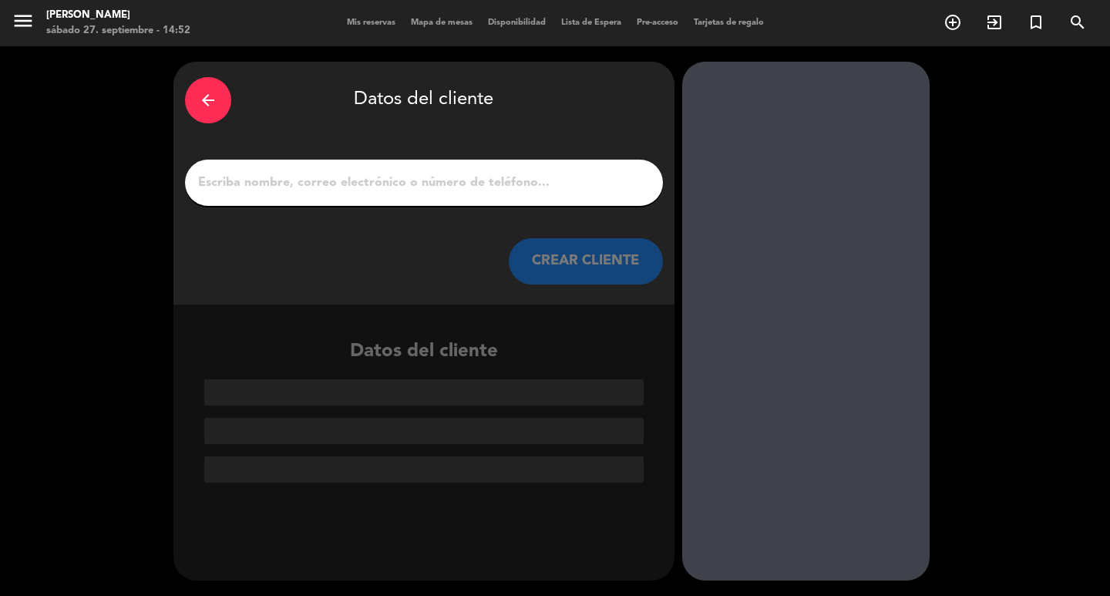
click at [367, 193] on input "1" at bounding box center [424, 183] width 455 height 22
click at [440, 177] on div at bounding box center [424, 183] width 478 height 46
click at [452, 189] on input "1" at bounding box center [424, 183] width 455 height 22
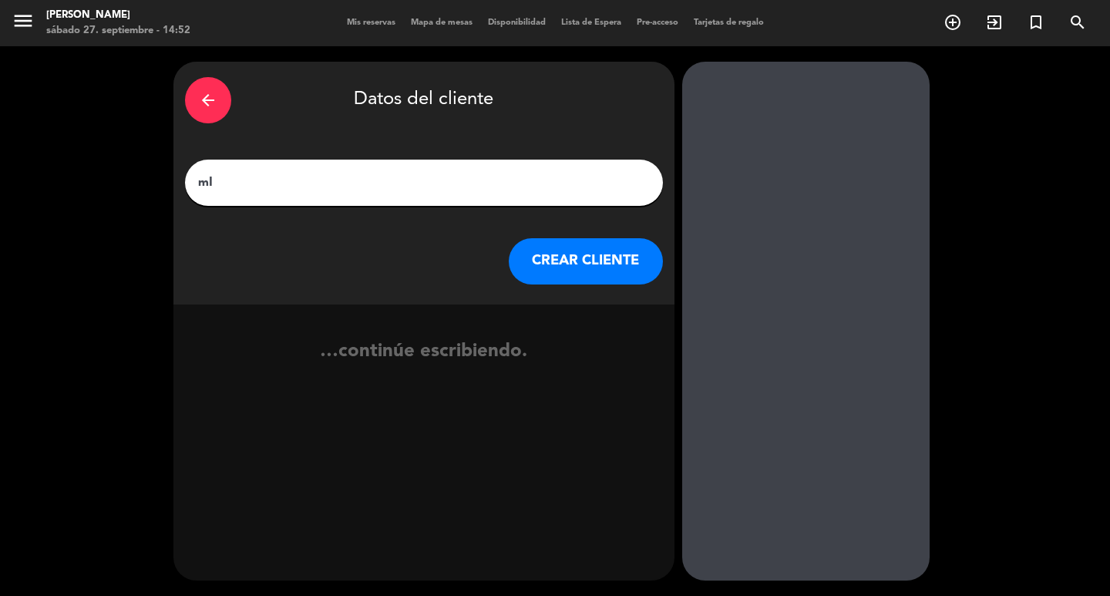
type input "m"
type input "Michael"
click at [636, 283] on button "CREAR CLIENTE" at bounding box center [586, 261] width 154 height 46
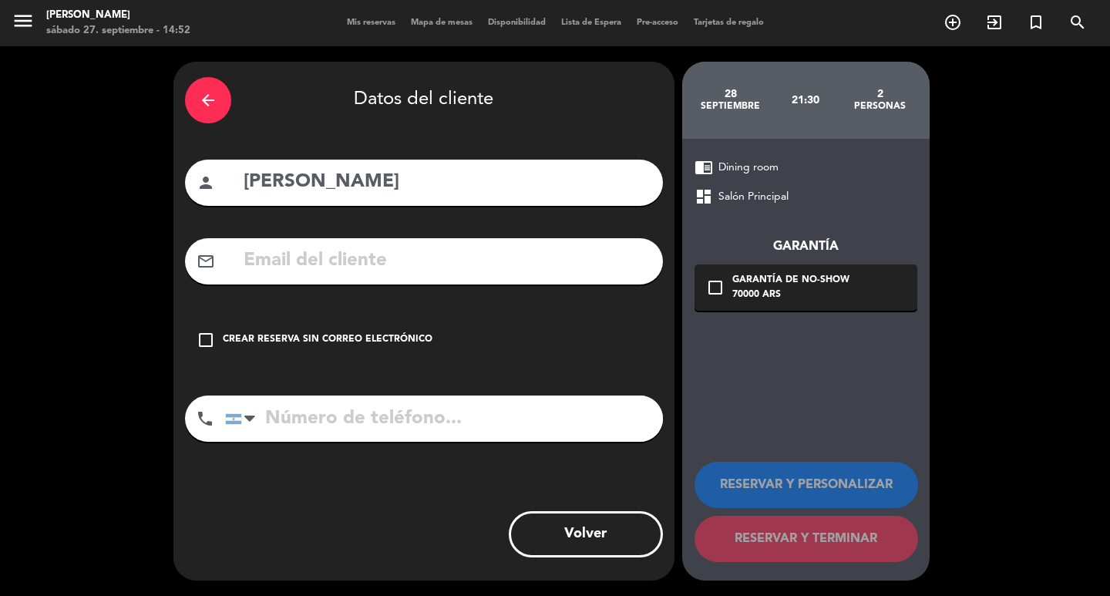
click at [423, 277] on input "text" at bounding box center [446, 261] width 409 height 32
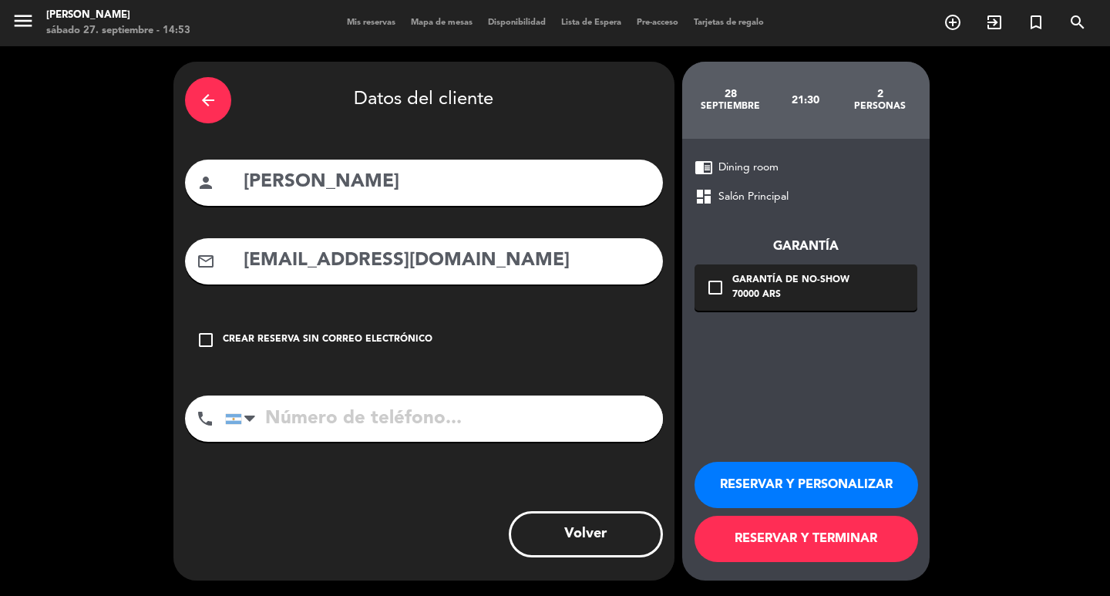
type input "michaelneuhauses@gmx.de"
click at [552, 442] on input "tel" at bounding box center [444, 418] width 438 height 46
type input "+491717096509"
click at [394, 277] on input "michaelneuhauses@gmx.de" at bounding box center [446, 261] width 409 height 32
type input "michaelneuhauser@gmx.de"
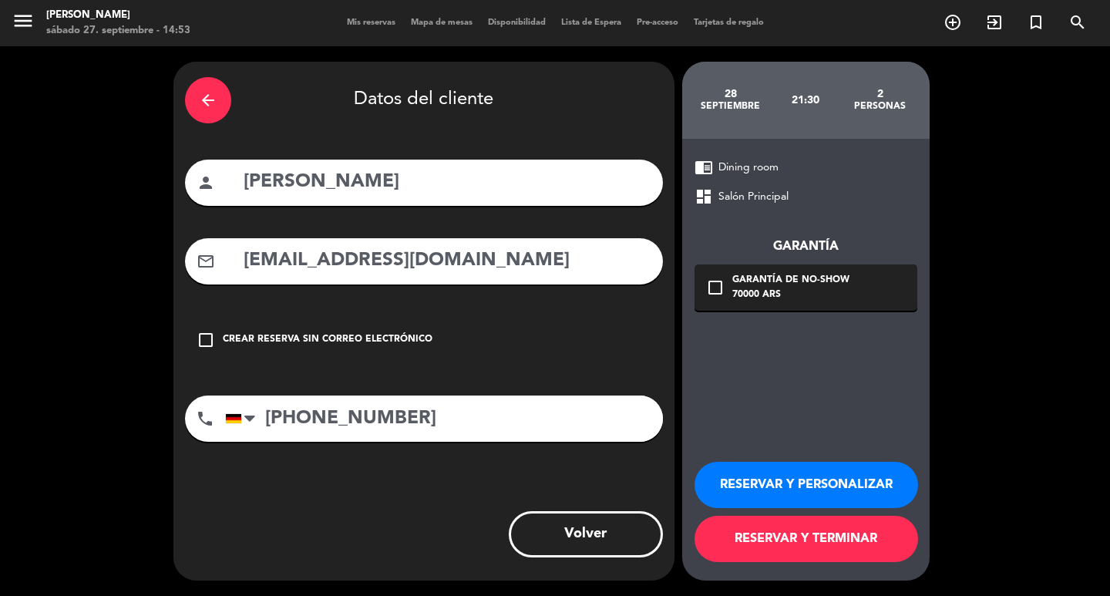
click at [738, 479] on button "RESERVAR Y PERSONALIZAR" at bounding box center [806, 485] width 224 height 46
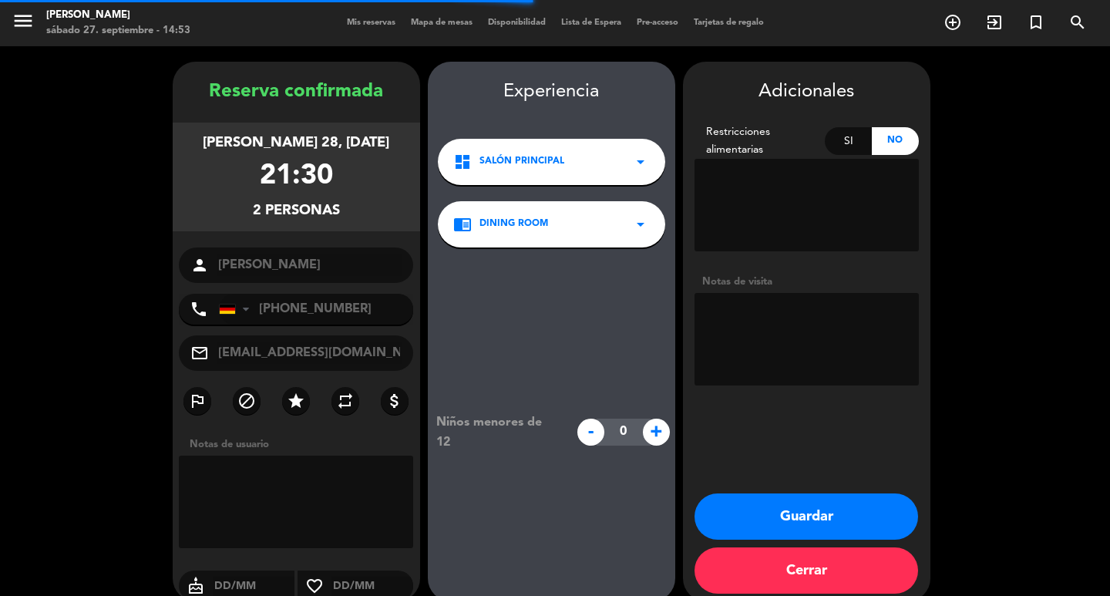
scroll to position [45, 0]
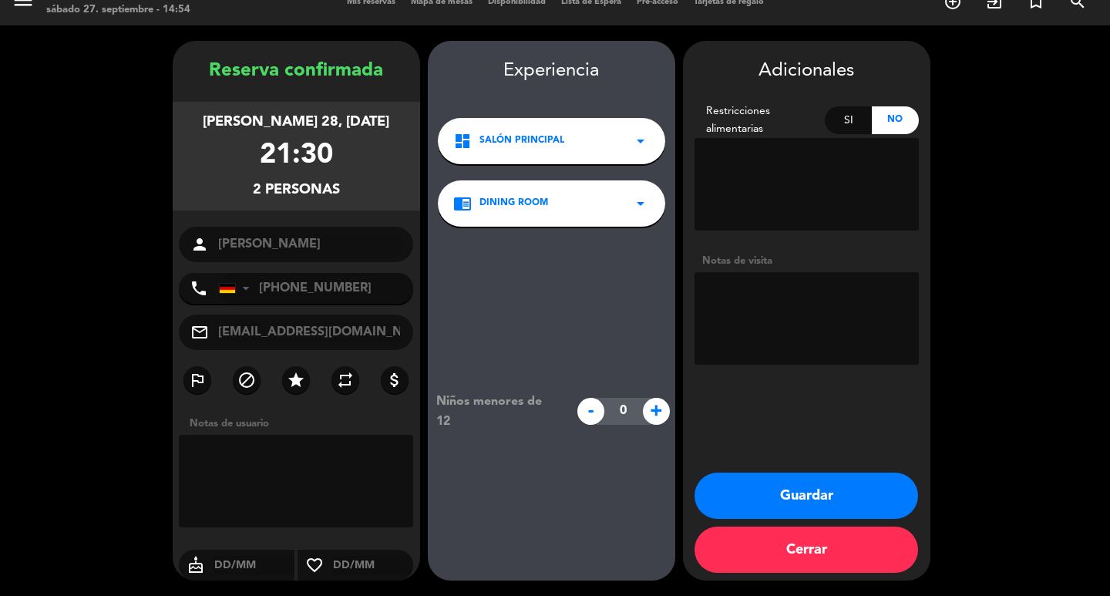
click at [774, 264] on div "Notas de visita" at bounding box center [806, 312] width 224 height 118
type textarea "CONFIRMADA/SALON"
click at [837, 507] on button "Guardar" at bounding box center [806, 495] width 224 height 46
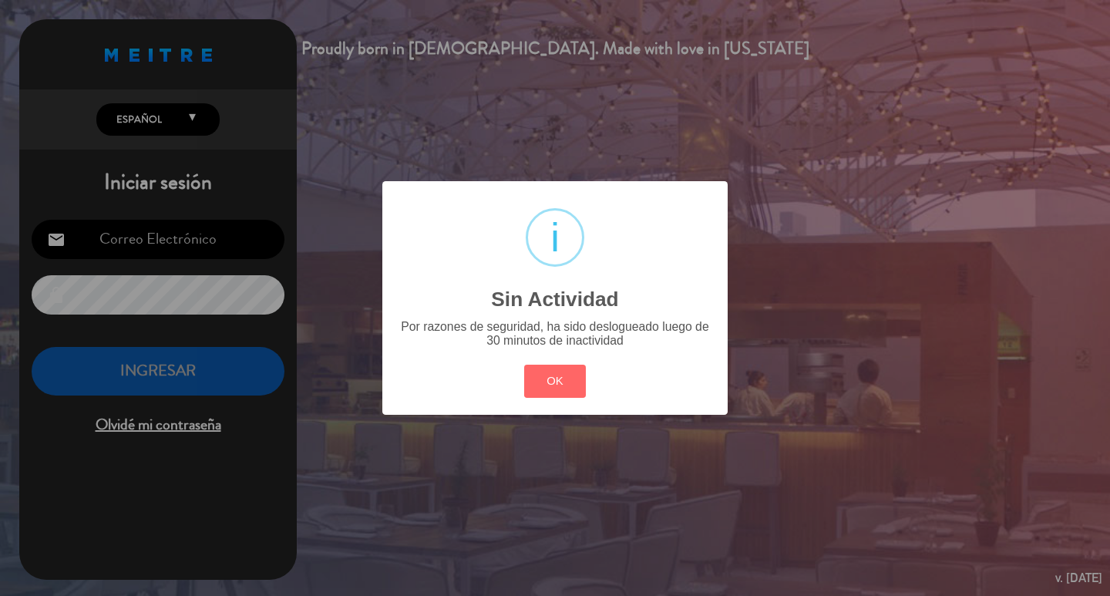
type input "info@parrilladonjulio.com.ar"
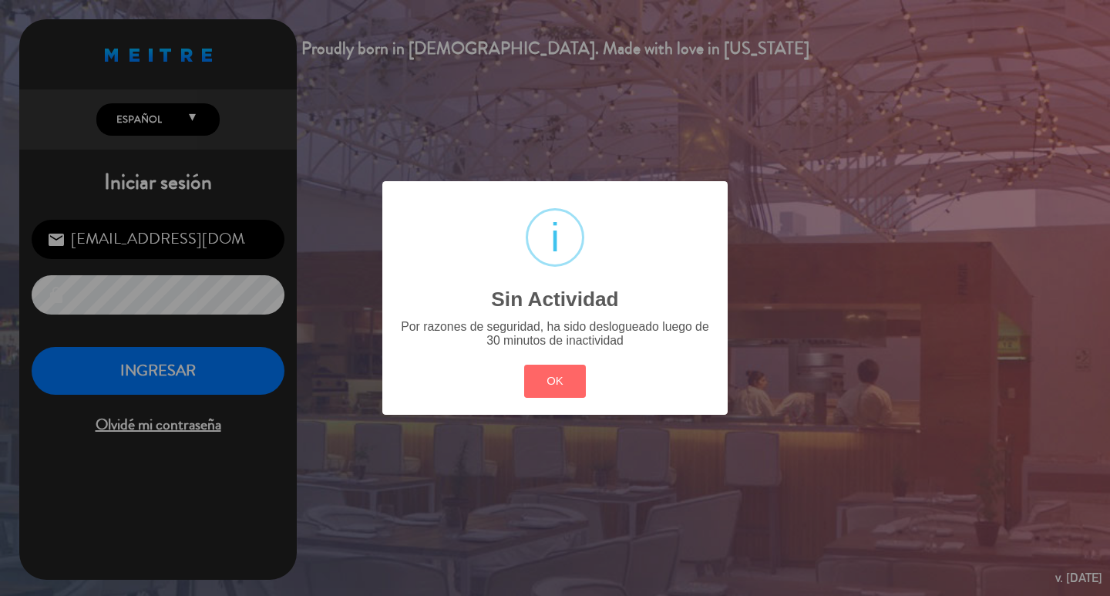
drag, startPoint x: 578, startPoint y: 380, endPoint x: 533, endPoint y: 370, distance: 46.6
click at [573, 382] on div "OK Cancel" at bounding box center [554, 381] width 69 height 40
click at [545, 398] on button "OK" at bounding box center [555, 381] width 62 height 33
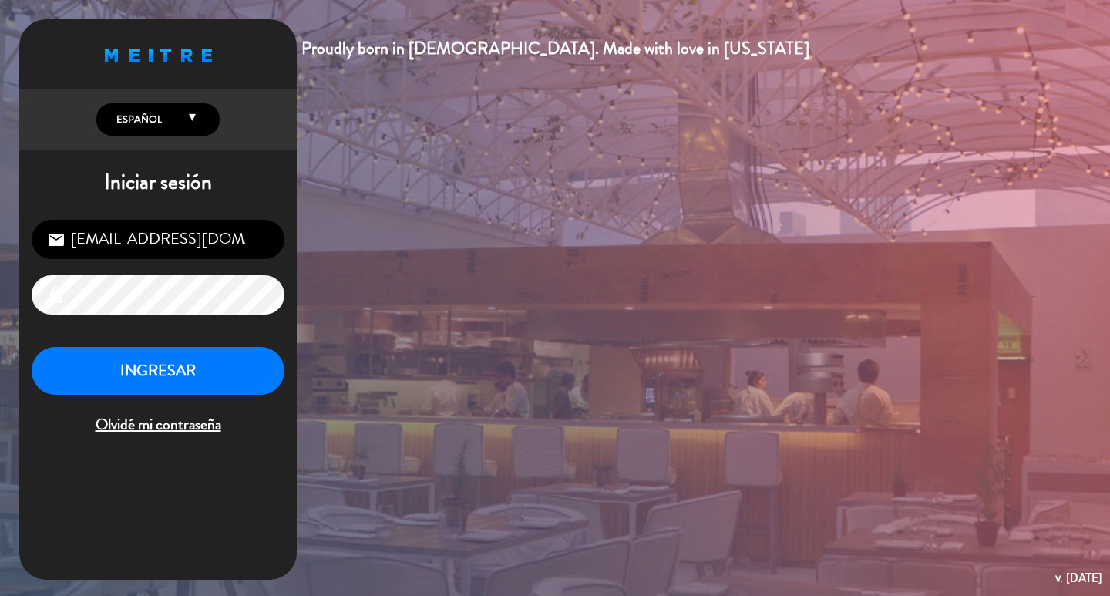
click at [190, 421] on div "INGRESAR Olvidé mi contraseña" at bounding box center [158, 392] width 253 height 91
click at [208, 395] on button "INGRESAR" at bounding box center [158, 371] width 253 height 49
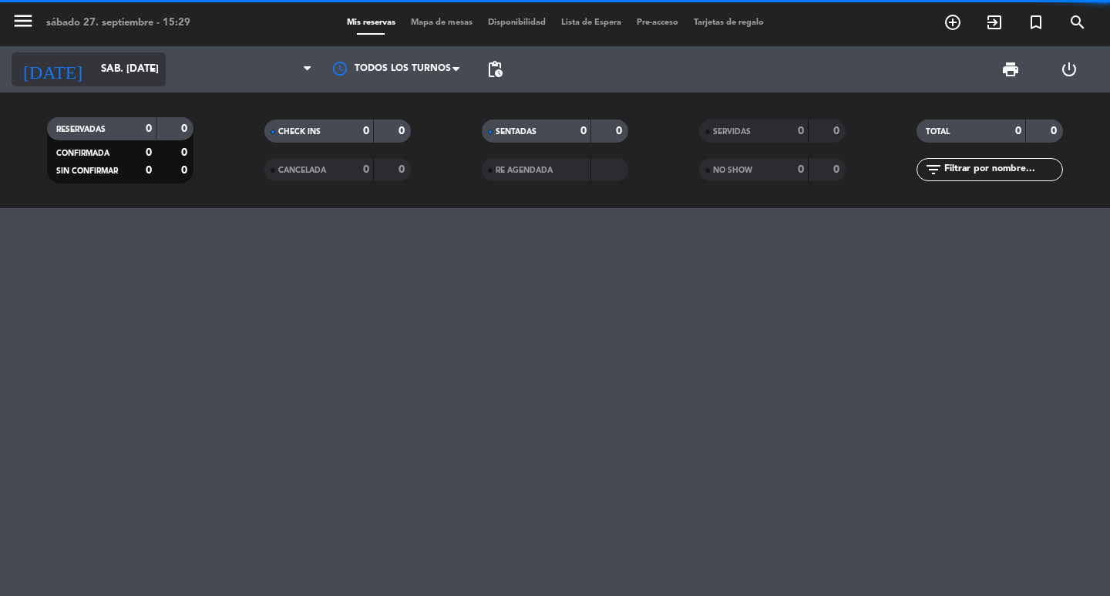
click at [93, 56] on input "sáb. 27 sep." at bounding box center [161, 69] width 136 height 28
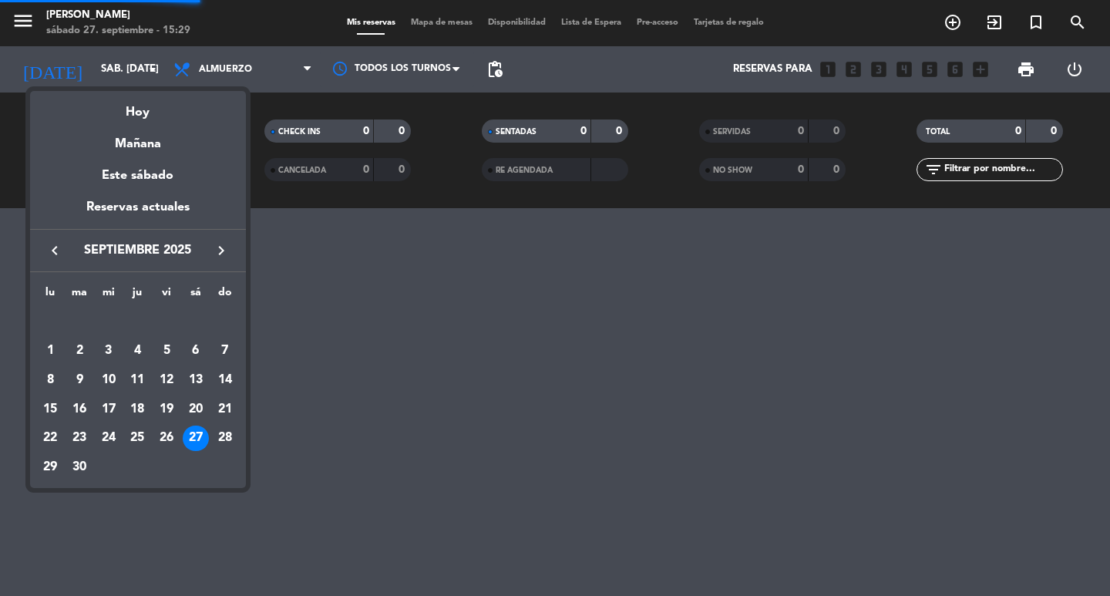
click at [212, 260] on icon "keyboard_arrow_right" at bounding box center [221, 250] width 18 height 18
click at [214, 260] on icon "keyboard_arrow_right" at bounding box center [221, 250] width 18 height 18
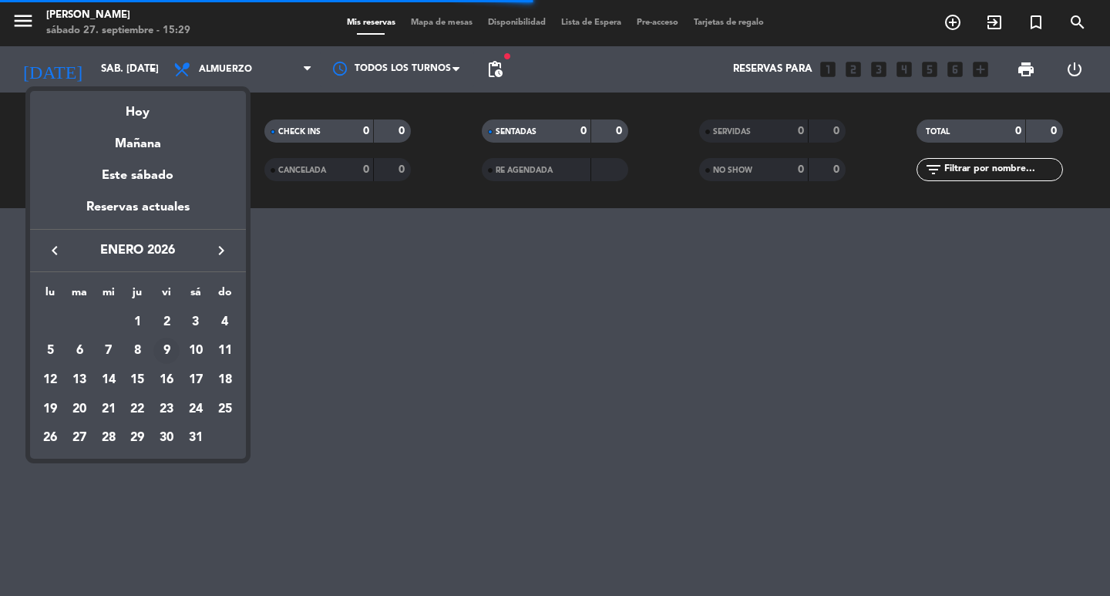
click at [169, 363] on div "9" at bounding box center [166, 351] width 26 height 26
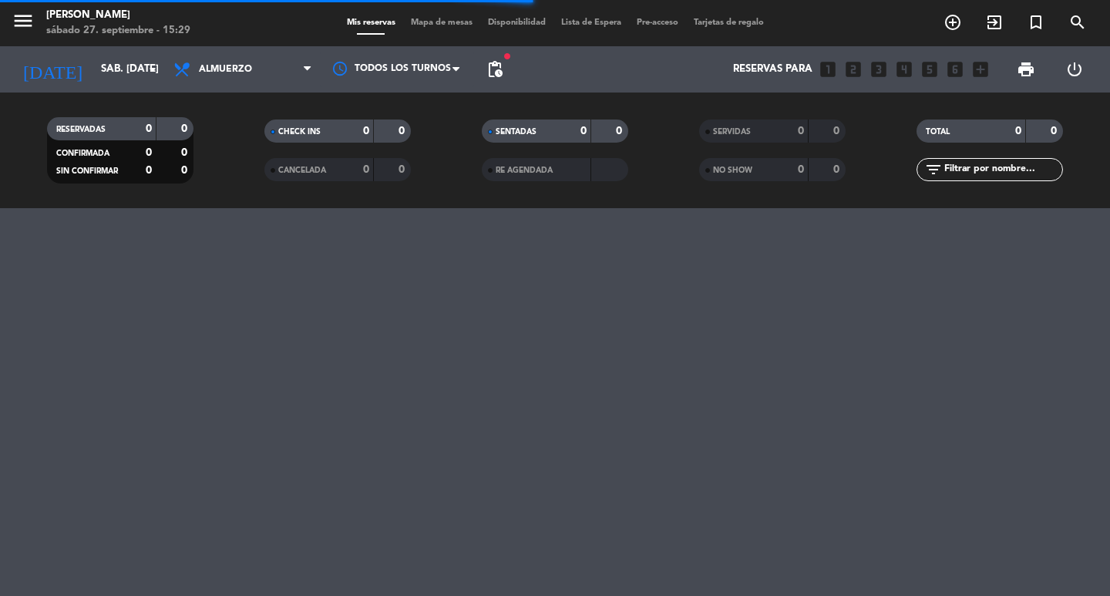
type input "vie. 9 ene."
click at [224, 79] on span "Almuerzo" at bounding box center [243, 69] width 154 height 34
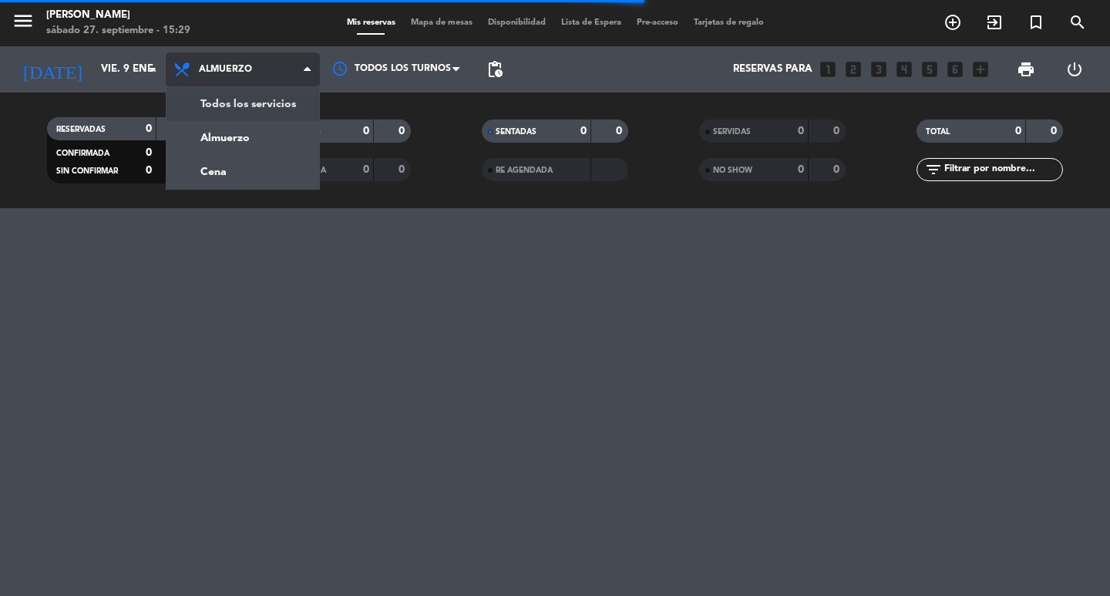
click at [218, 107] on div "menu Don Julio sábado 27. septiembre - 15:29 Mis reservas Mapa de mesas Disponi…" at bounding box center [555, 104] width 1110 height 208
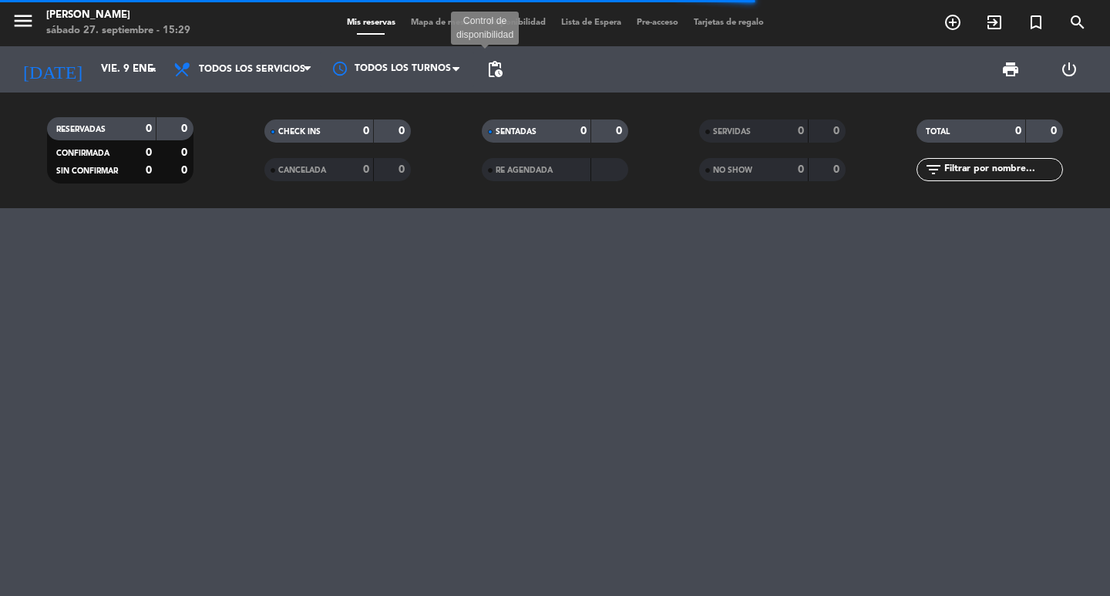
click at [499, 77] on span "pending_actions" at bounding box center [495, 69] width 18 height 18
